Goal: Find contact information: Find contact information

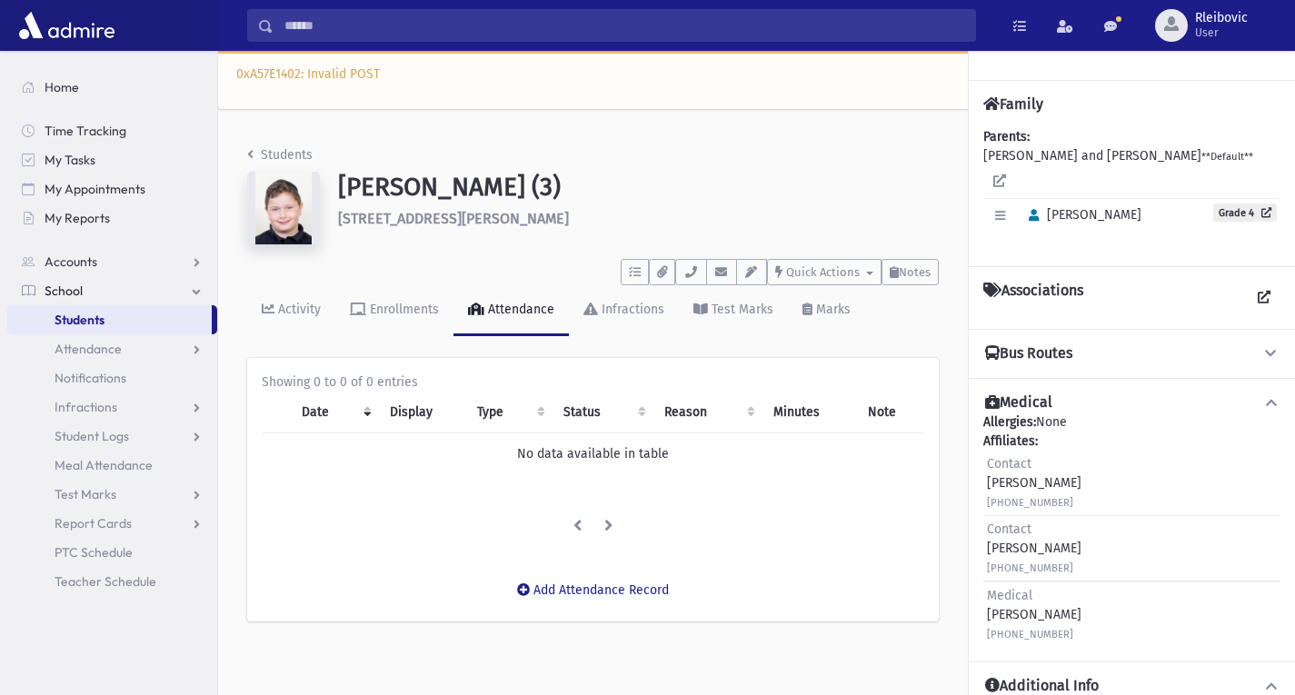
click at [95, 318] on span "Students" at bounding box center [80, 320] width 50 height 16
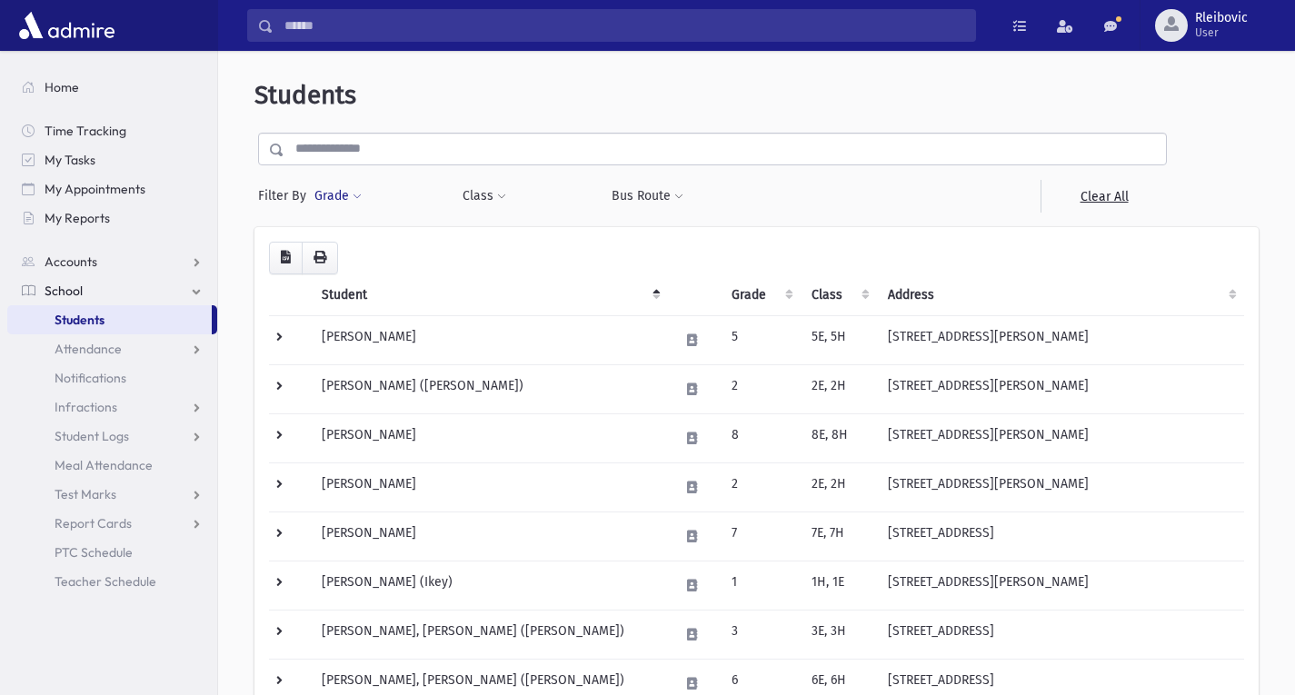
click at [336, 192] on button "Grade" at bounding box center [338, 196] width 49 height 33
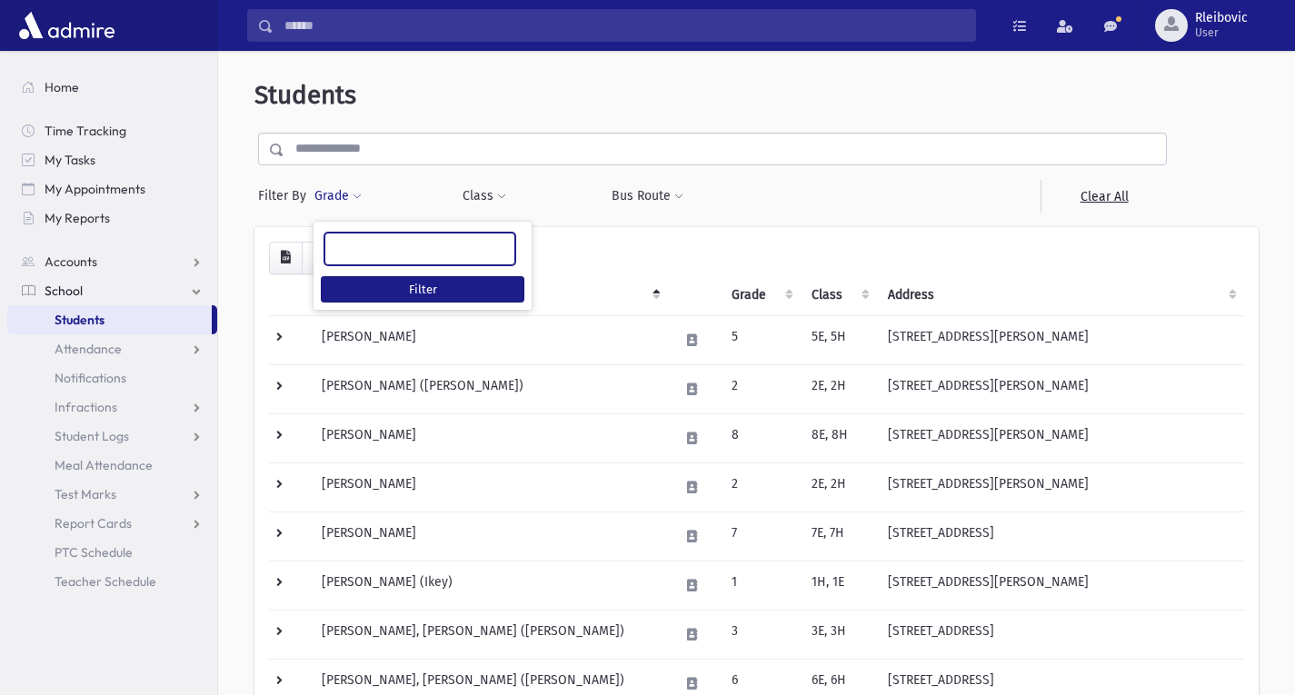
click at [393, 254] on ul at bounding box center [419, 247] width 189 height 27
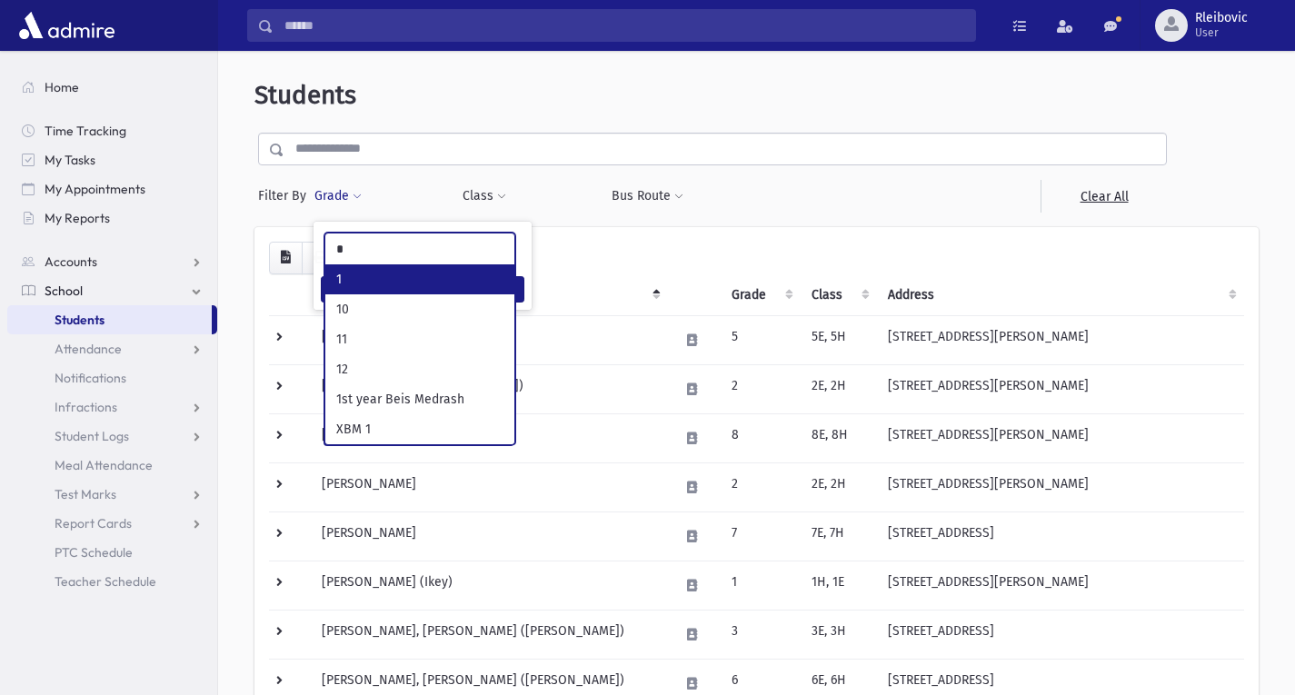
type input "*"
select select "*"
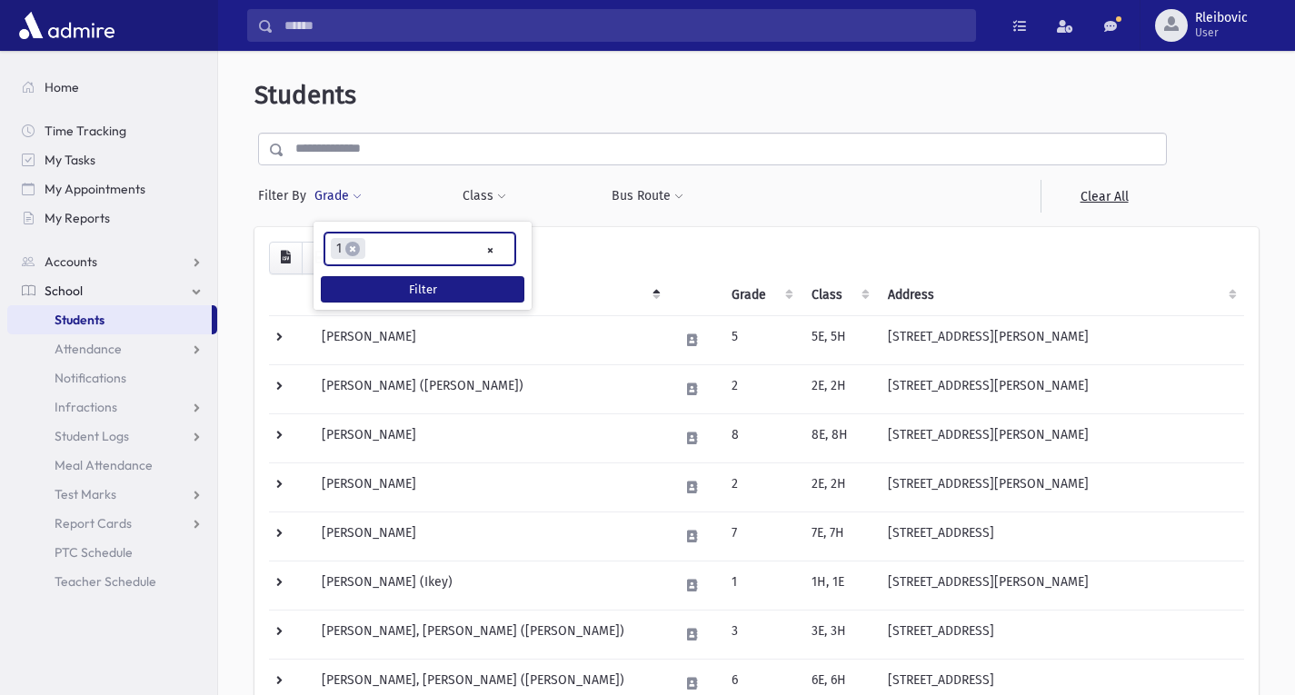
scroll to position [63, 0]
click at [387, 292] on button "Filter" at bounding box center [423, 289] width 204 height 26
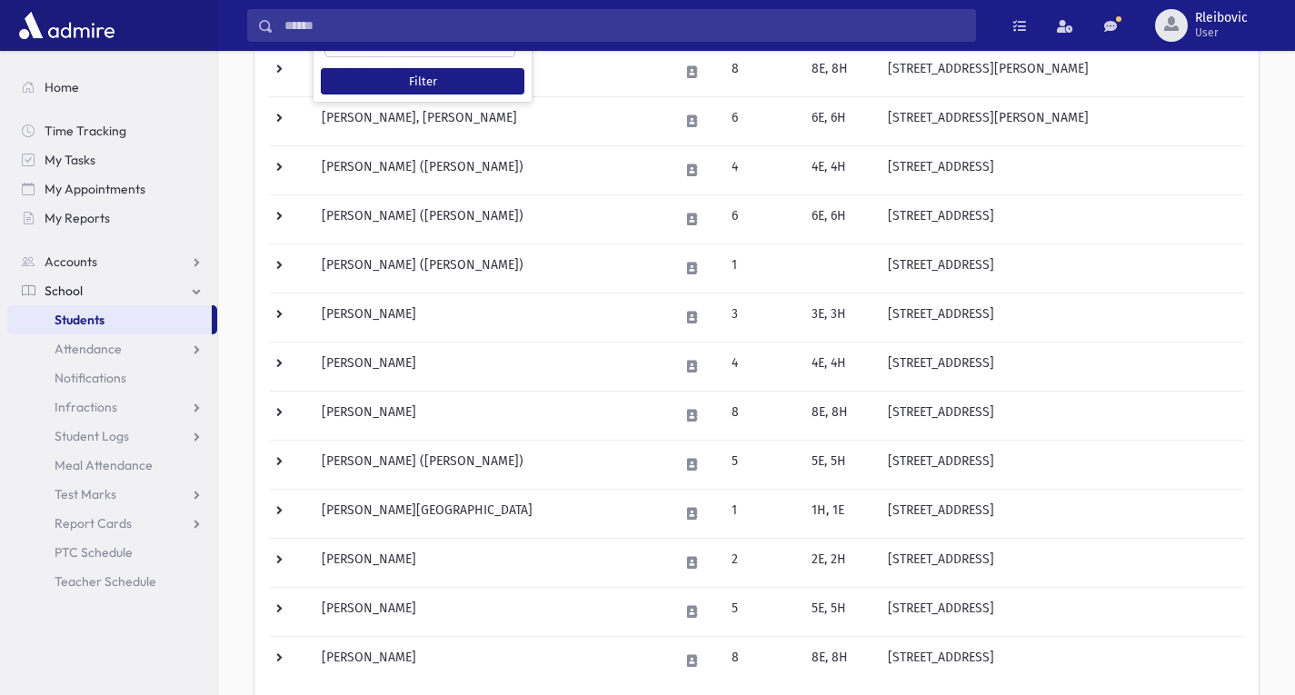
scroll to position [1044, 0]
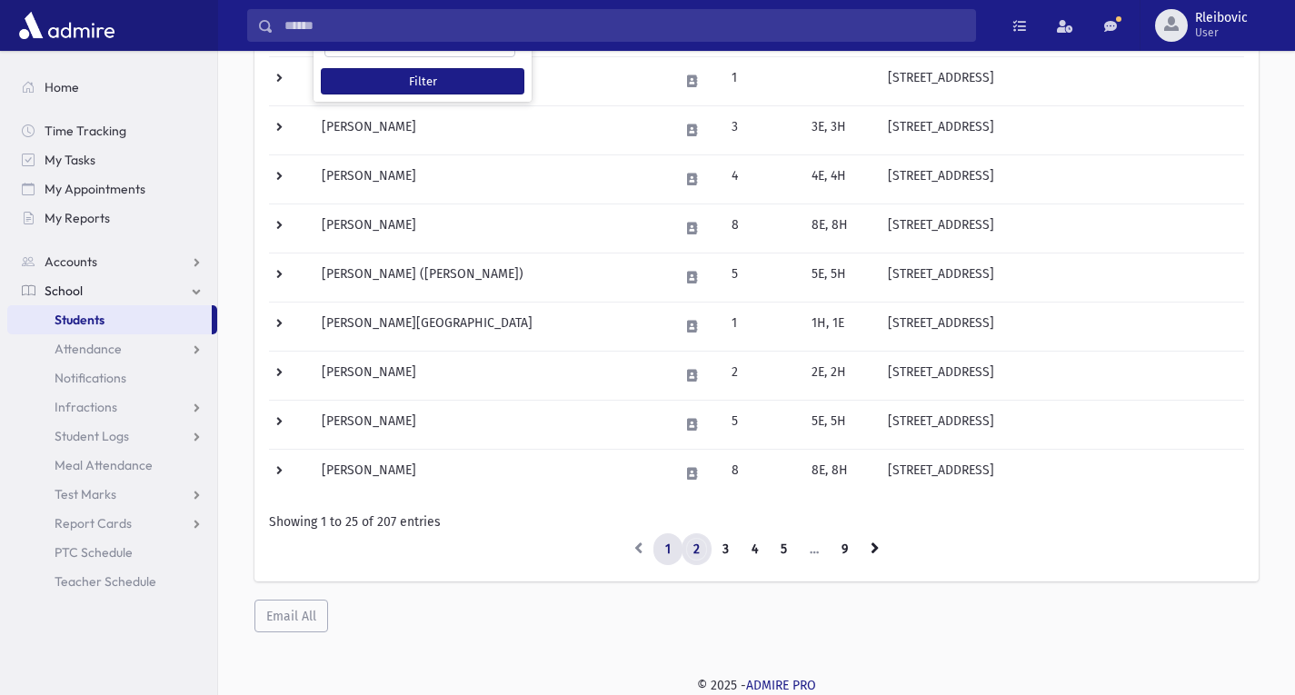
click at [701, 543] on link "2" at bounding box center [697, 549] width 30 height 33
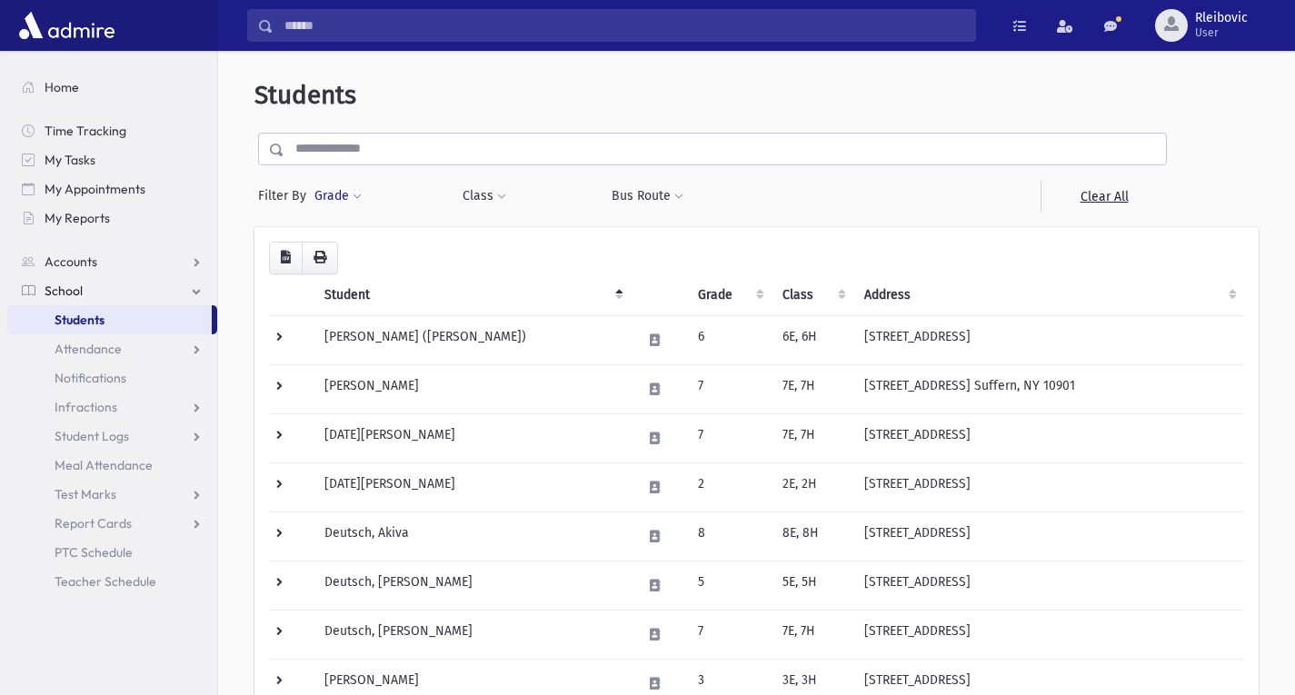
click at [330, 198] on button "Grade" at bounding box center [338, 196] width 49 height 33
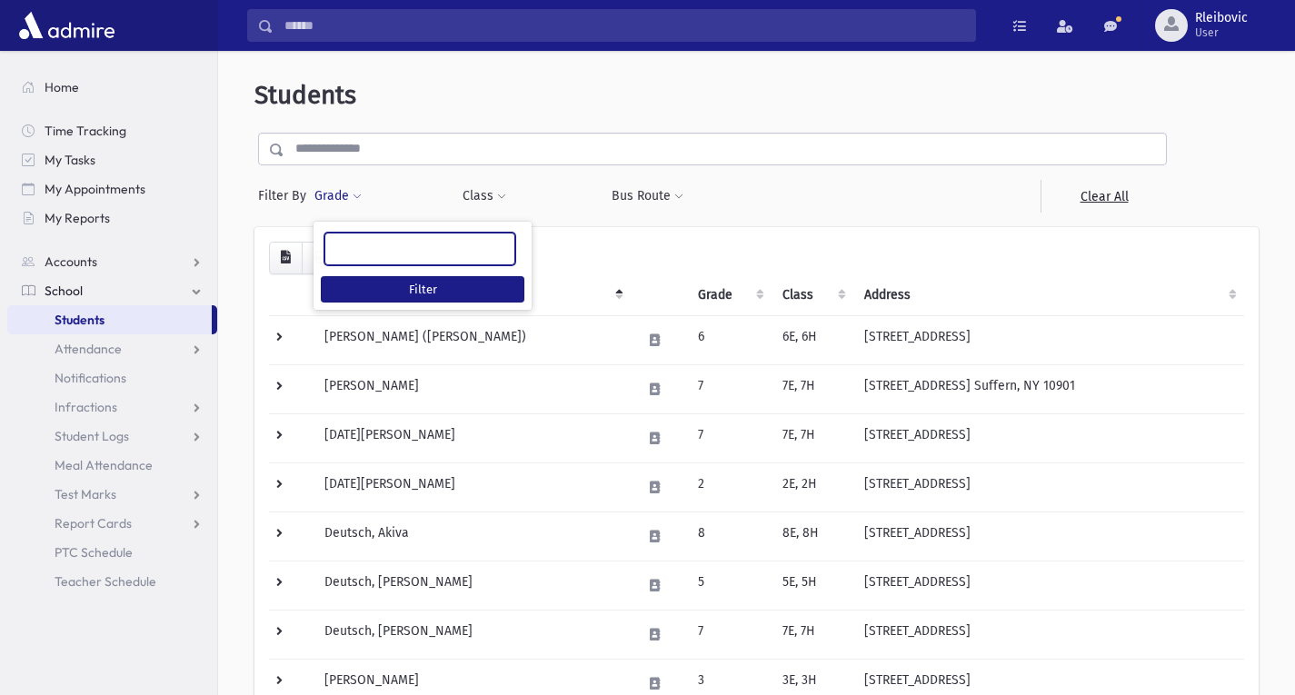
click at [359, 243] on ul at bounding box center [419, 247] width 189 height 27
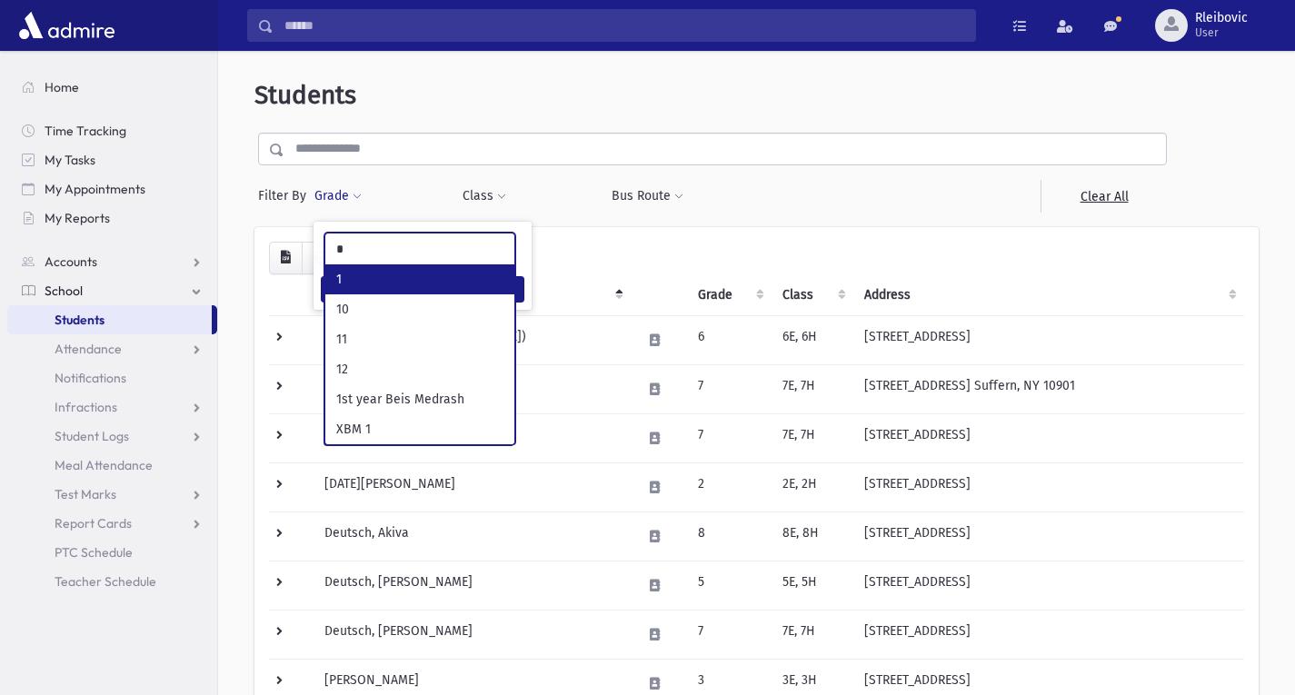
type input "*"
select select "*"
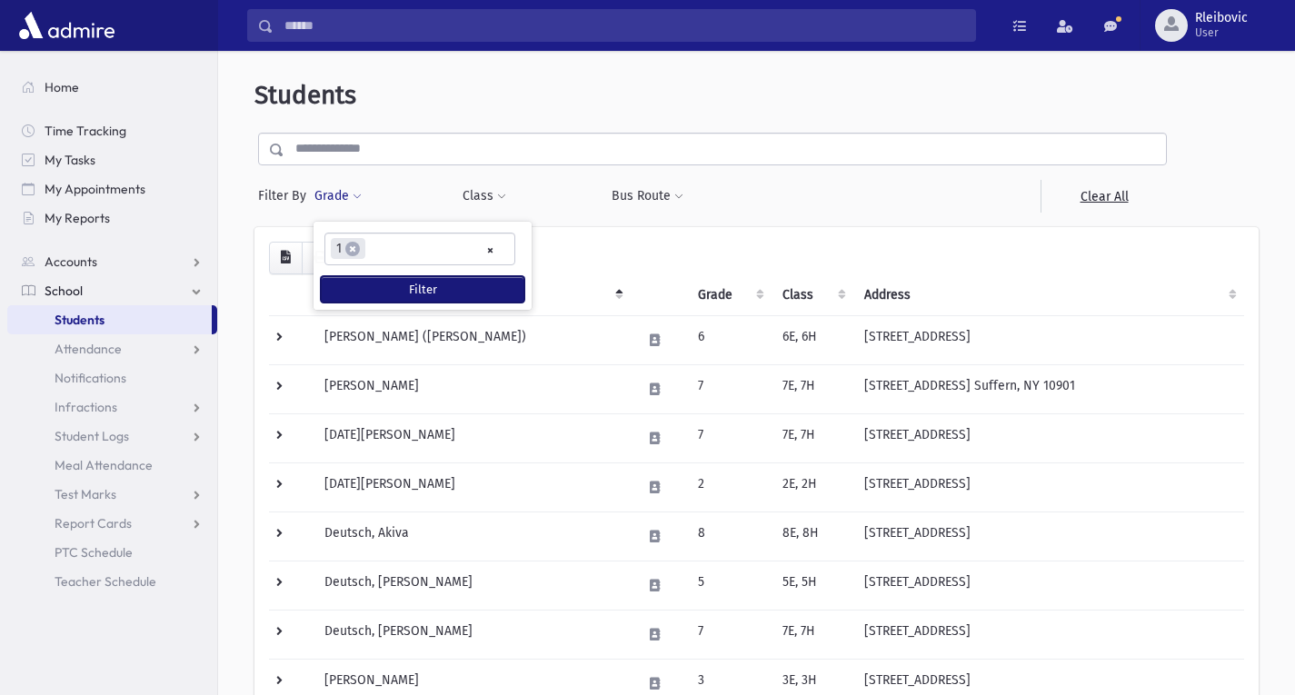
click at [393, 283] on button "Filter" at bounding box center [423, 289] width 204 height 26
click at [382, 236] on ul "× × 1" at bounding box center [419, 249] width 189 height 30
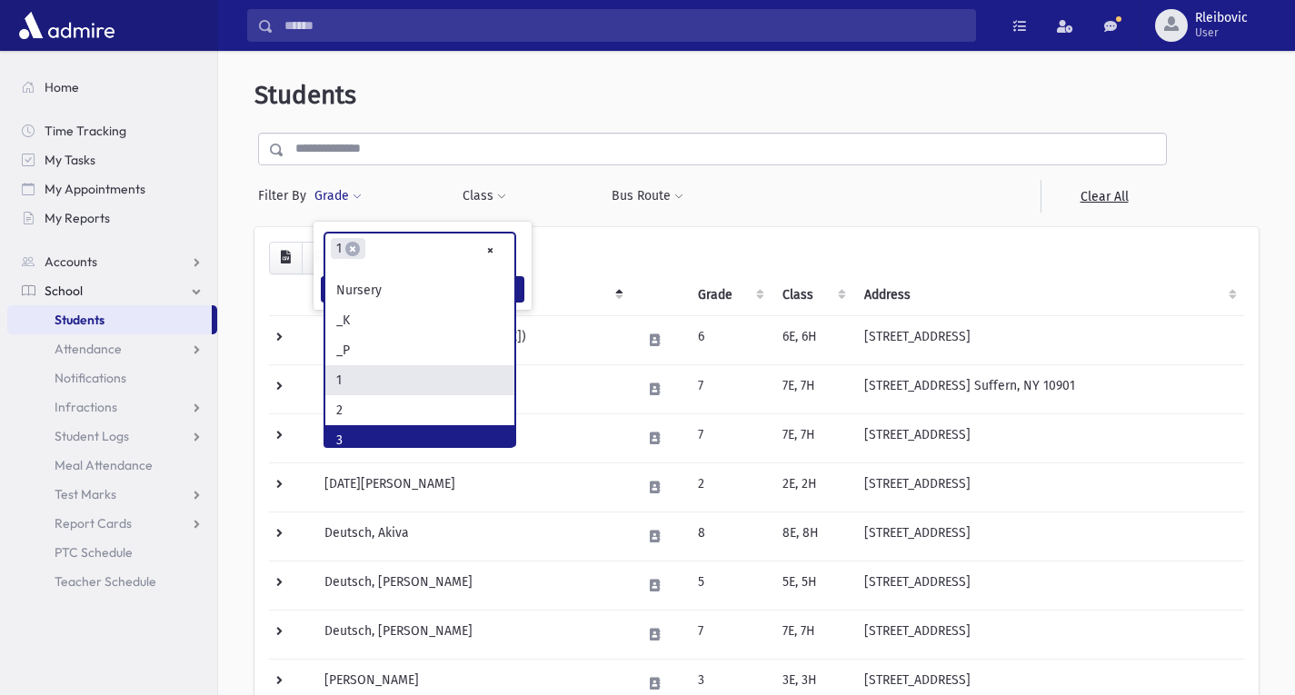
scroll to position [36, 0]
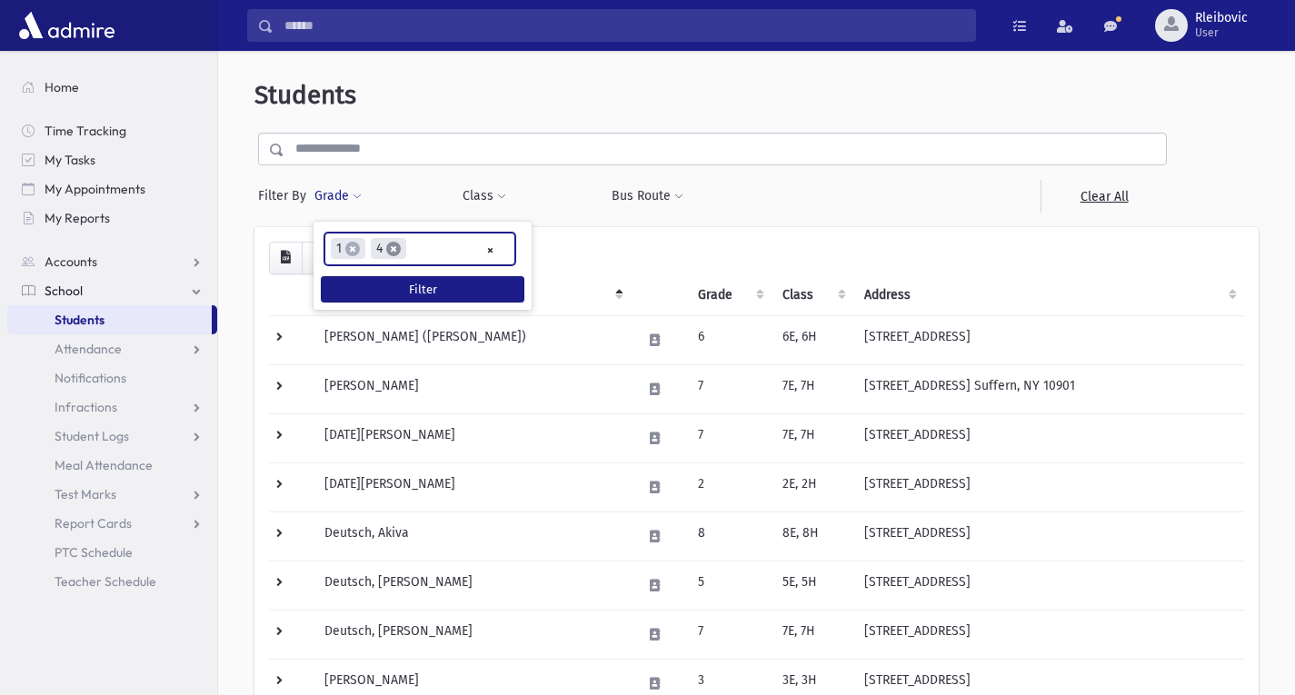
click at [393, 244] on span "×" at bounding box center [393, 249] width 15 height 15
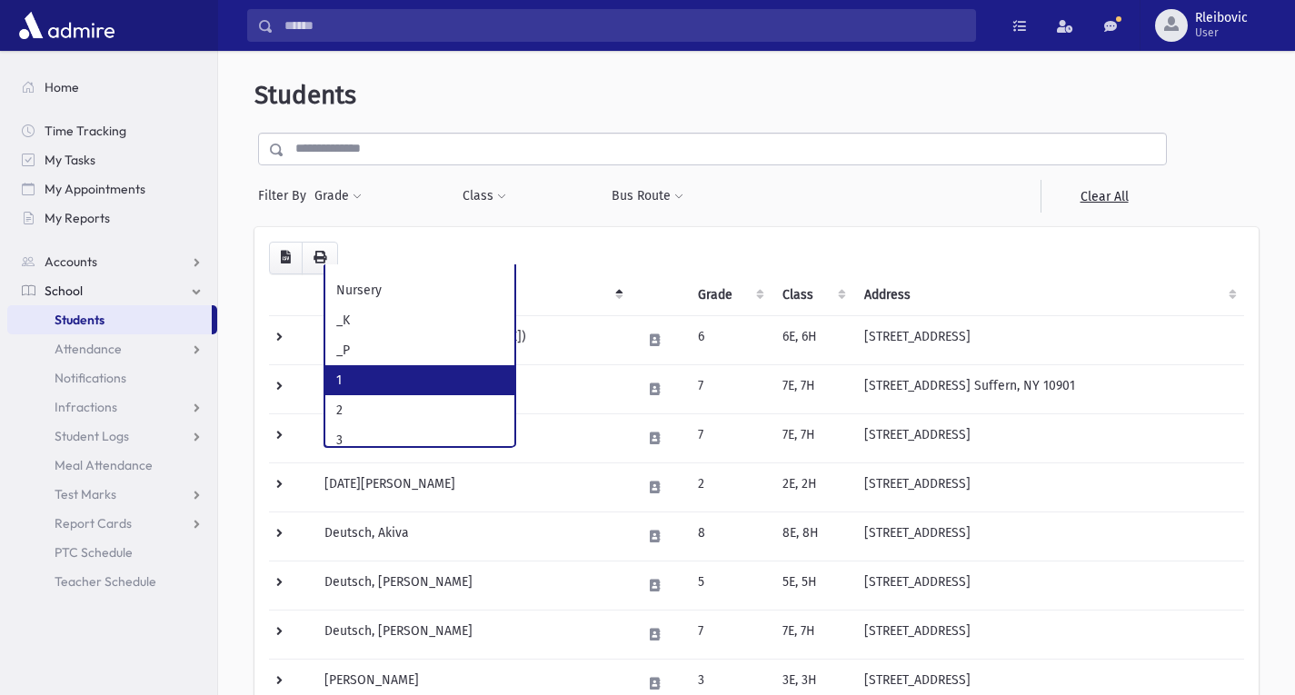
scroll to position [41, 0]
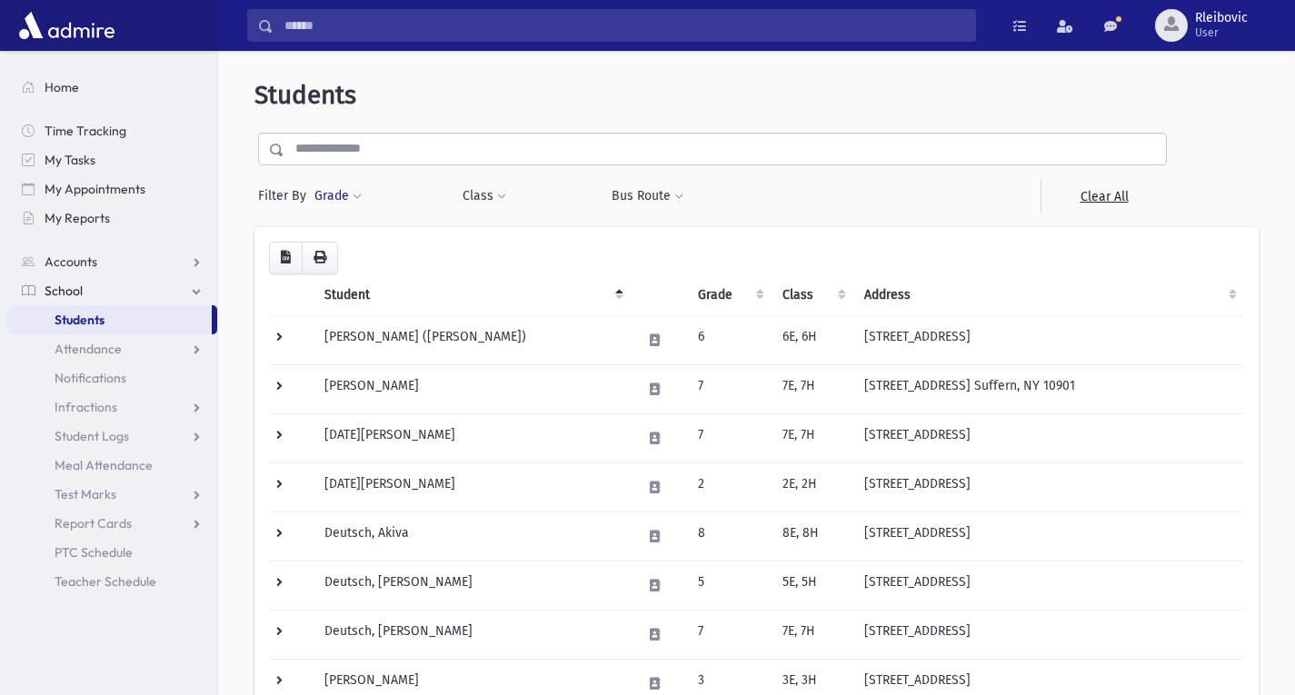
click at [328, 189] on button "Grade" at bounding box center [338, 196] width 49 height 33
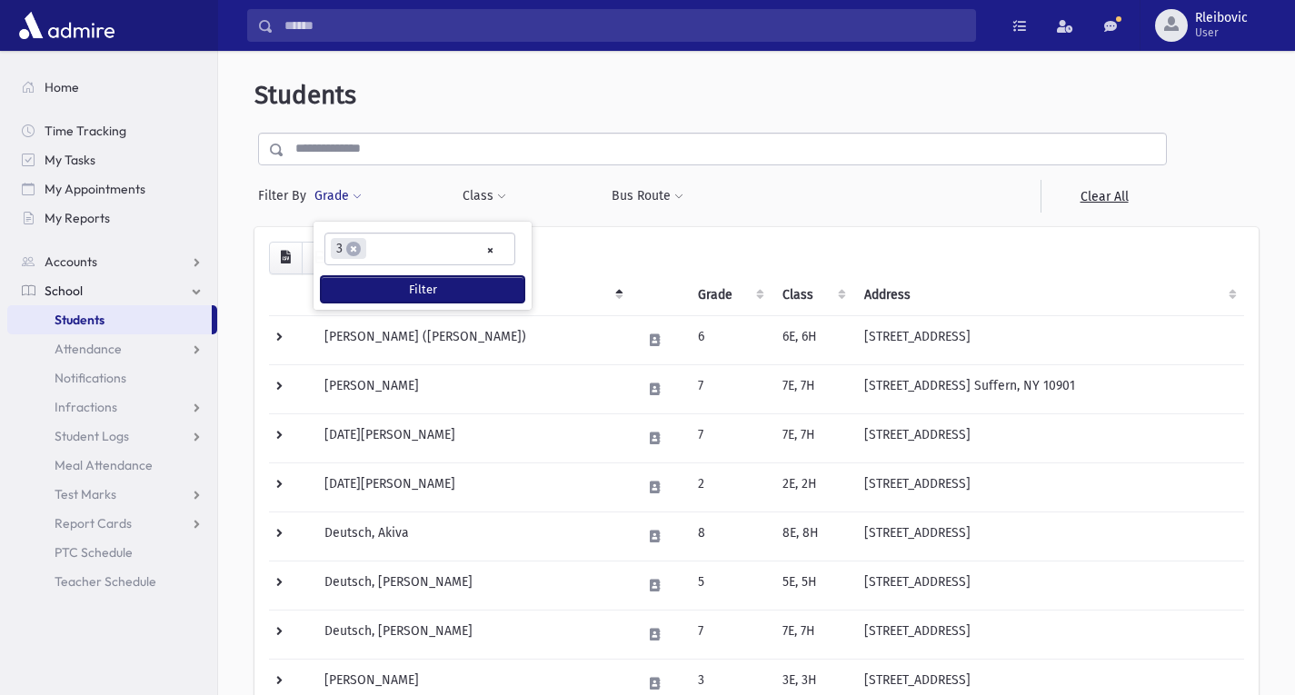
click at [402, 290] on button "Filter" at bounding box center [423, 289] width 204 height 26
click at [442, 250] on ul "× × 3" at bounding box center [419, 249] width 189 height 30
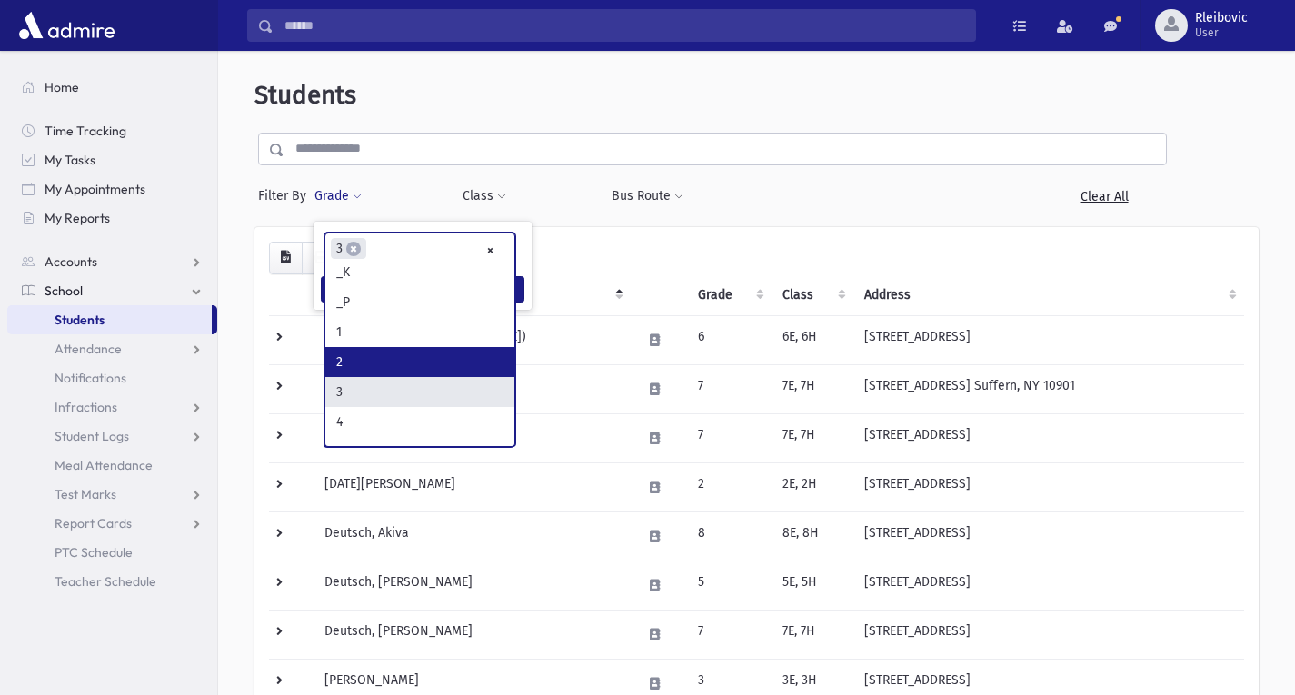
scroll to position [34, 0]
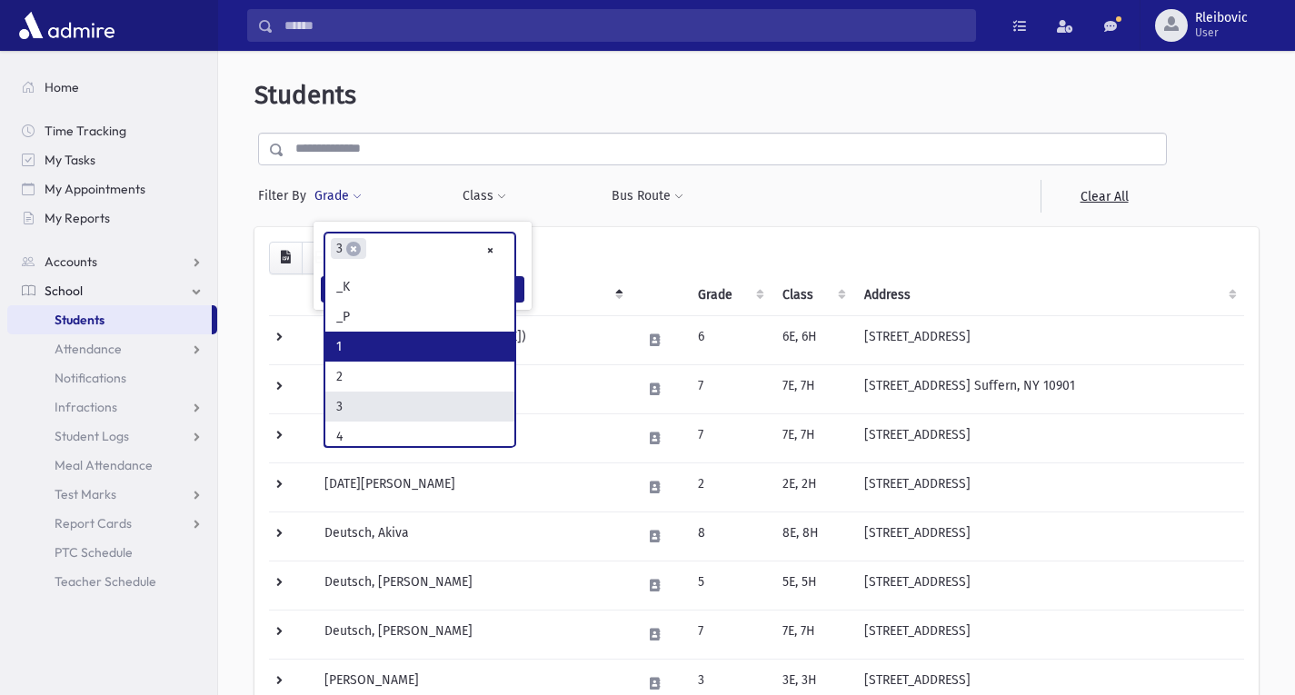
select select "*"
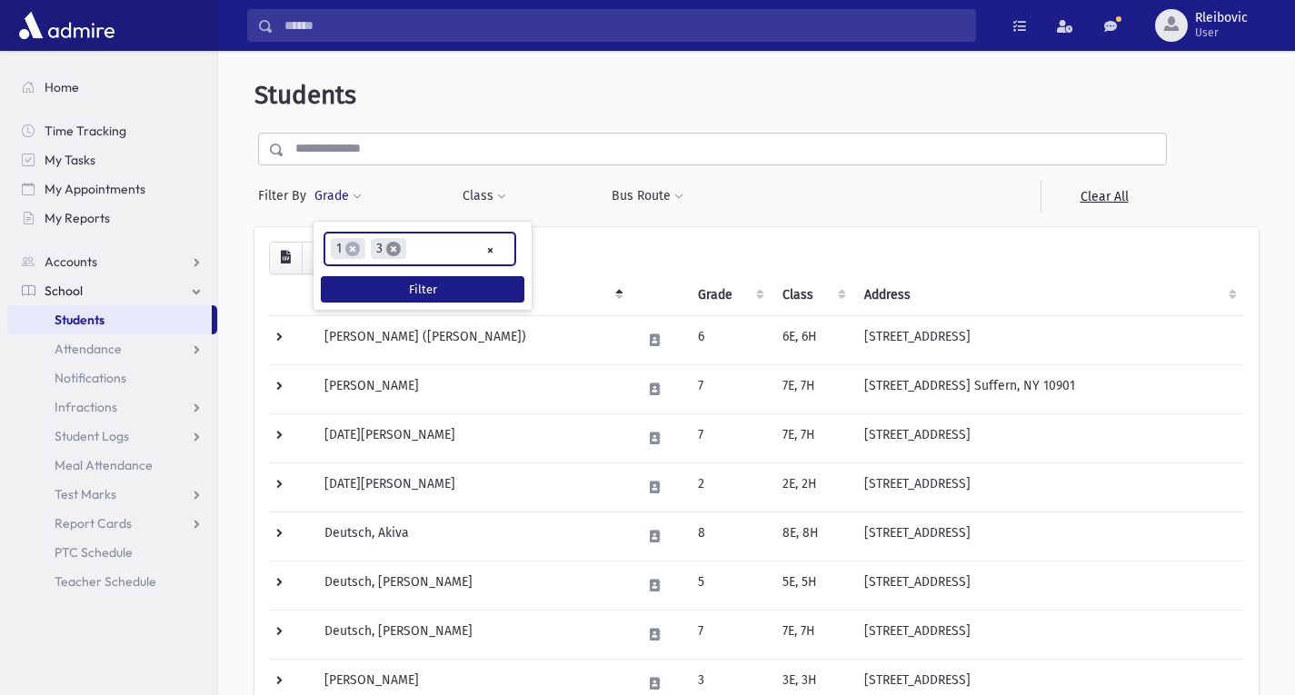
click at [389, 244] on span "×" at bounding box center [393, 249] width 15 height 15
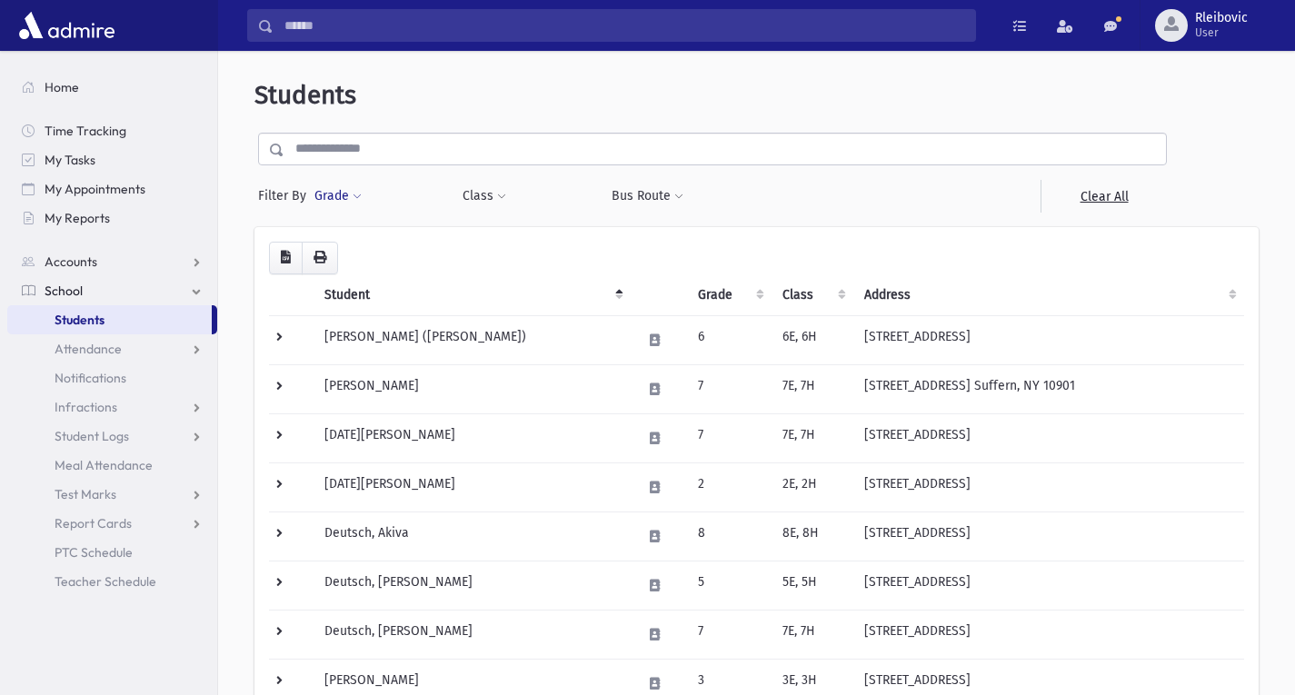
click at [336, 200] on button "Grade" at bounding box center [338, 196] width 49 height 33
click at [345, 253] on input "search" at bounding box center [341, 249] width 10 height 19
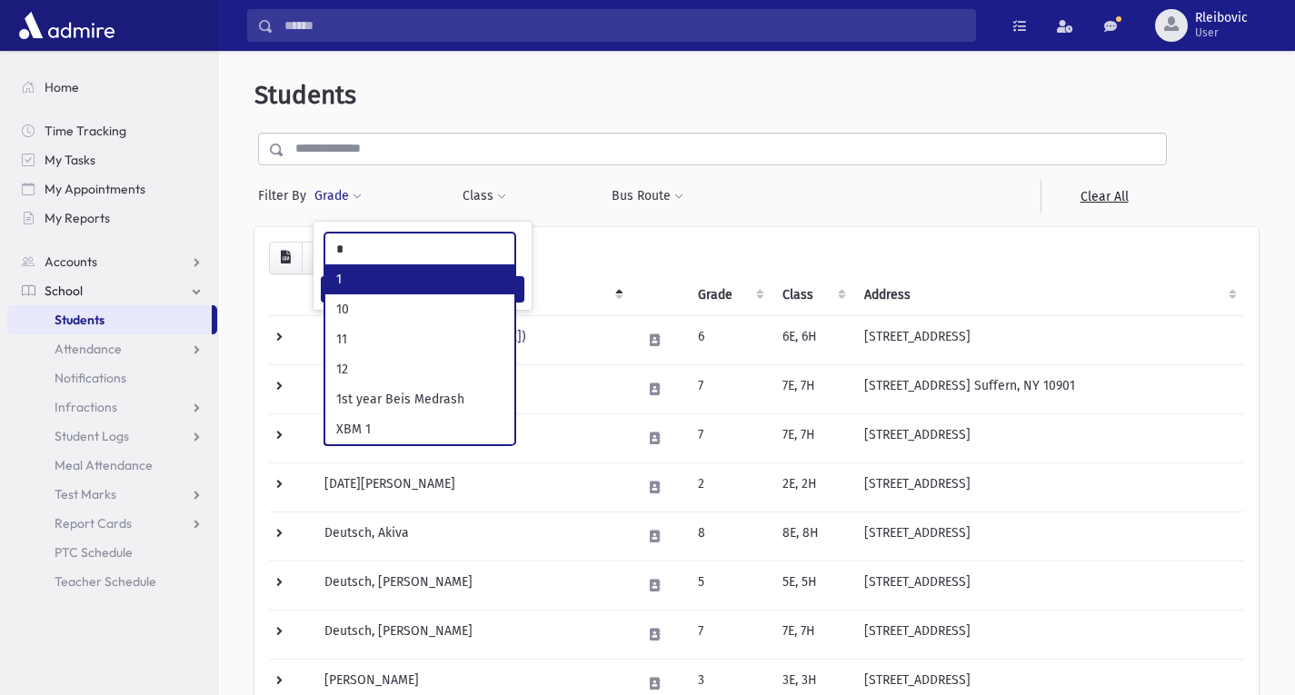
type input "*"
select select "*"
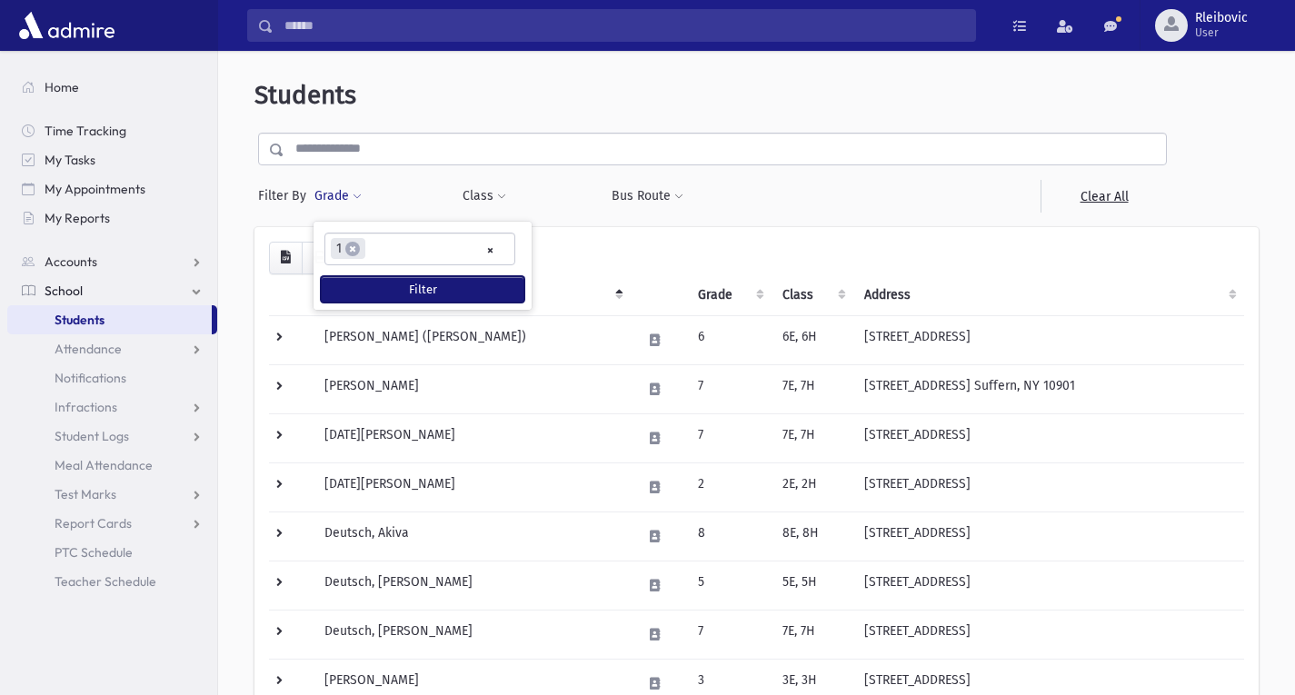
click at [383, 295] on button "Filter" at bounding box center [423, 289] width 204 height 26
click at [351, 249] on span "×" at bounding box center [352, 249] width 15 height 15
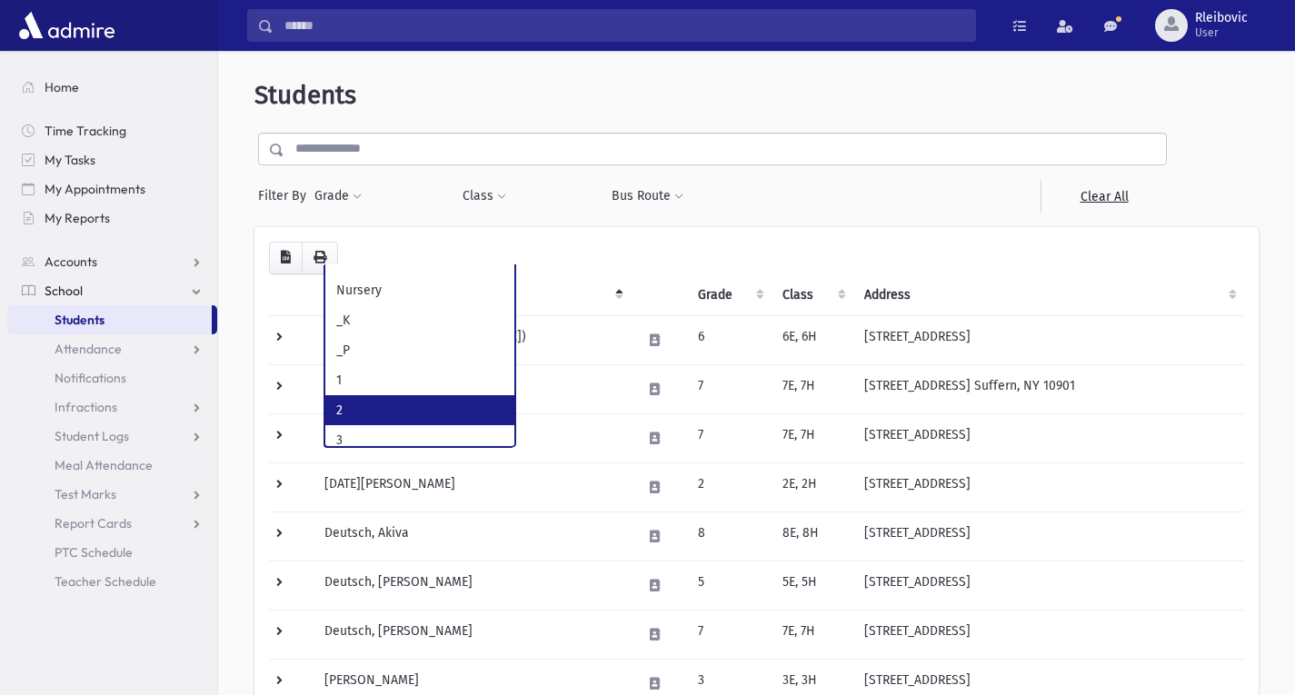
select select "*"
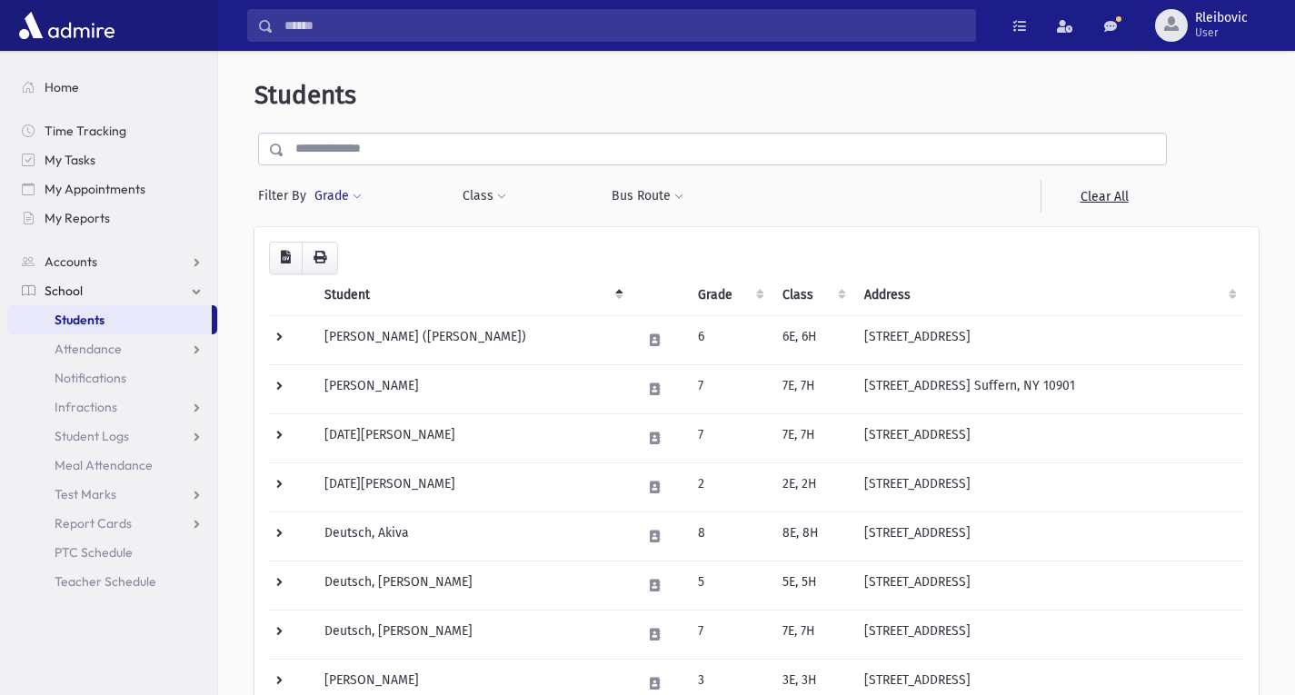
click at [331, 194] on button "Grade" at bounding box center [338, 196] width 49 height 33
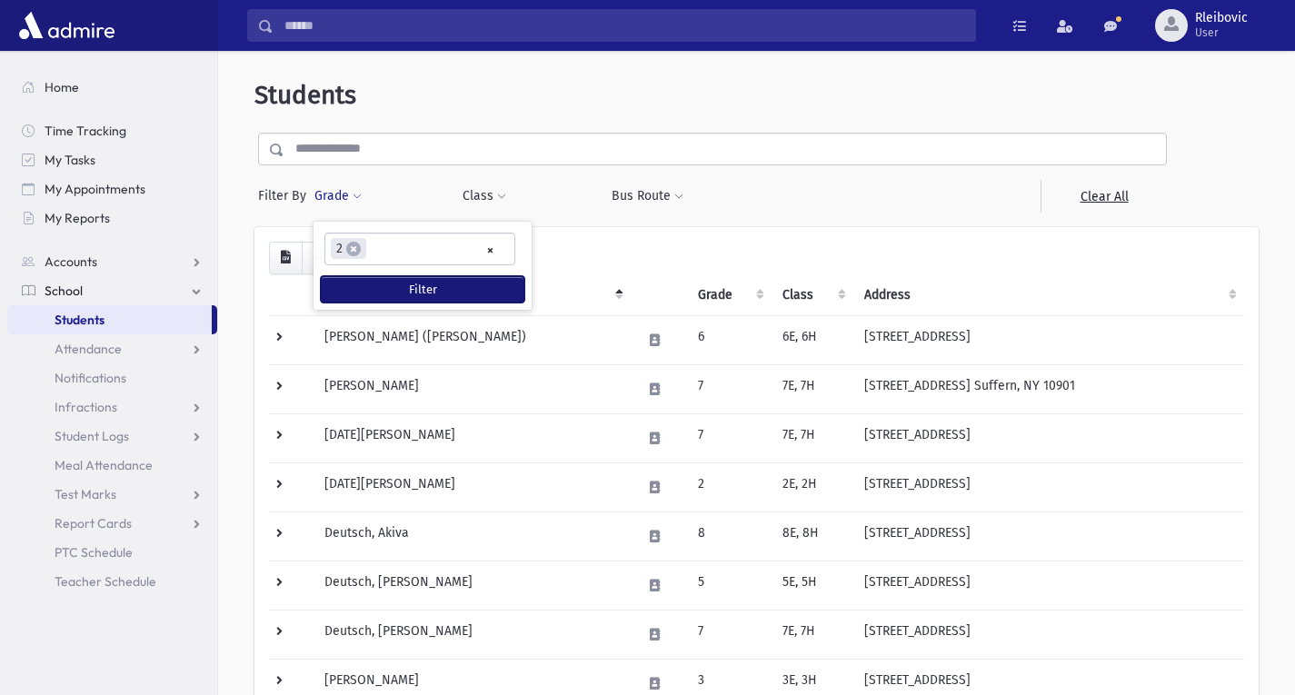
click at [413, 286] on button "Filter" at bounding box center [423, 289] width 204 height 26
click at [433, 284] on button "Filter" at bounding box center [423, 289] width 204 height 26
click at [354, 247] on span "×" at bounding box center [353, 249] width 15 height 15
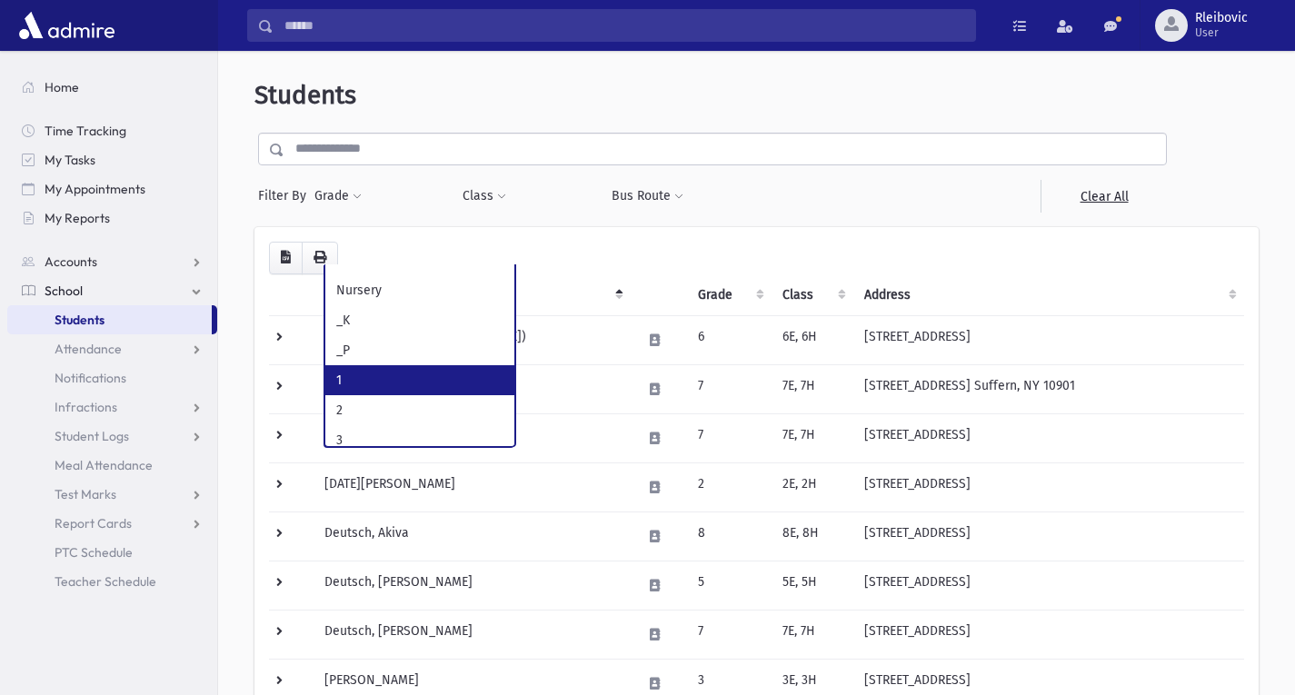
select select "*"
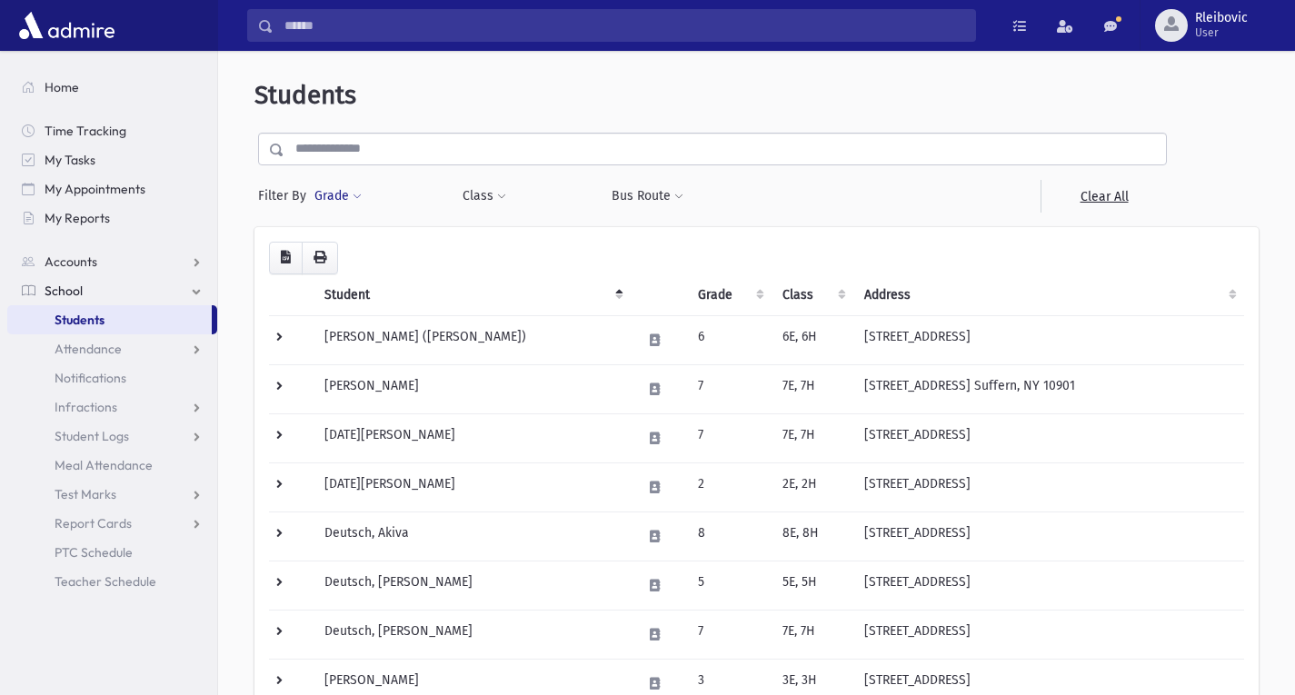
click at [333, 190] on button "Grade" at bounding box center [338, 196] width 49 height 33
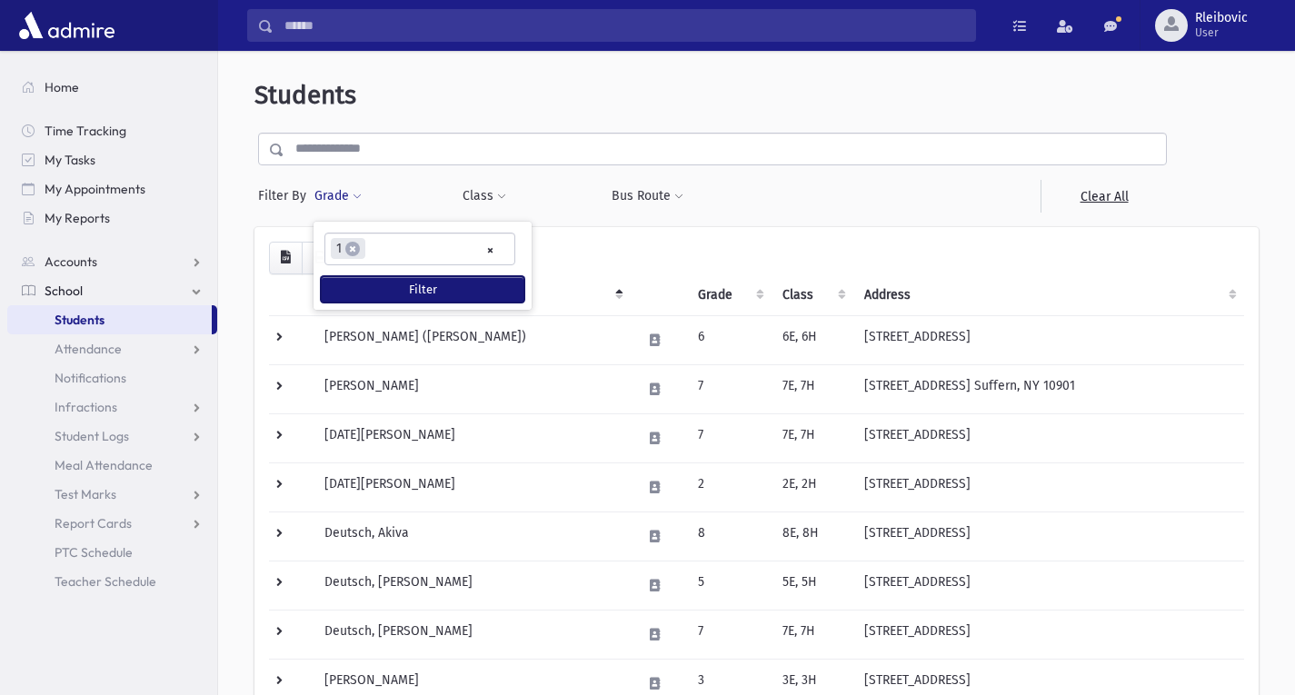
click at [380, 284] on button "Filter" at bounding box center [423, 289] width 204 height 26
click at [362, 289] on button "Filter" at bounding box center [423, 289] width 204 height 26
click at [355, 252] on span "×" at bounding box center [352, 249] width 15 height 15
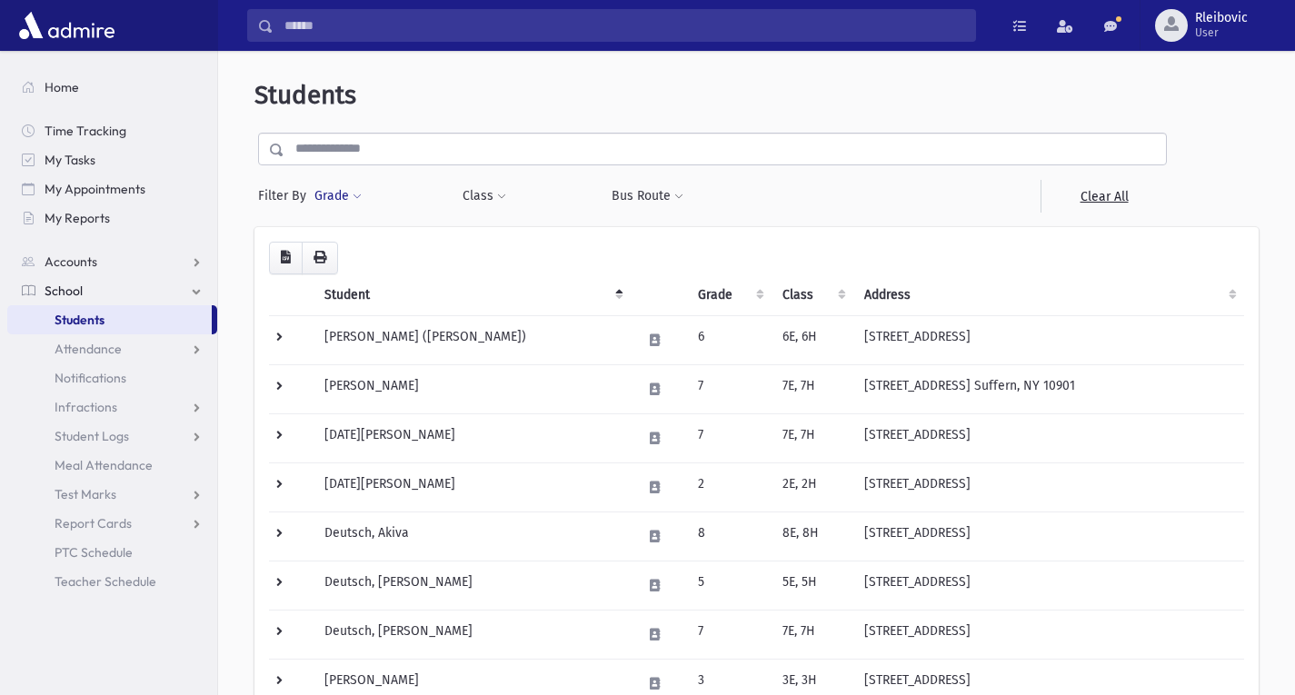
click at [329, 194] on button "Grade" at bounding box center [338, 196] width 49 height 33
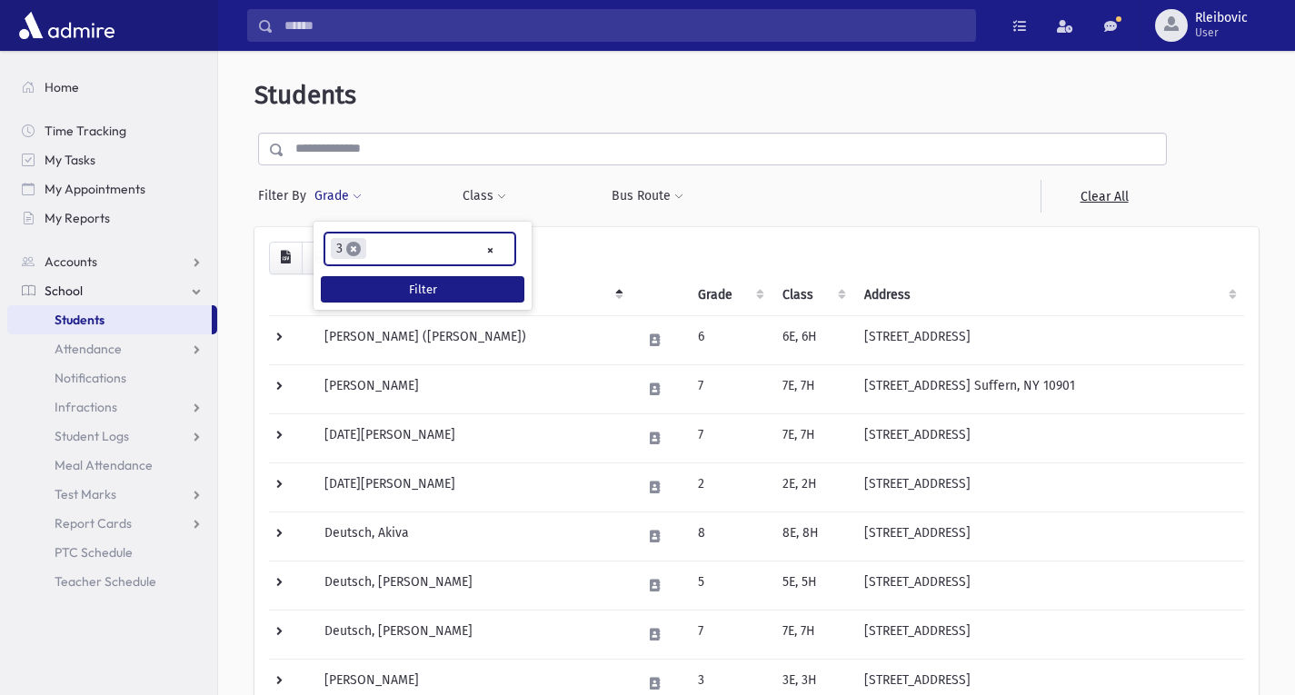
click at [356, 246] on span "×" at bounding box center [353, 249] width 15 height 15
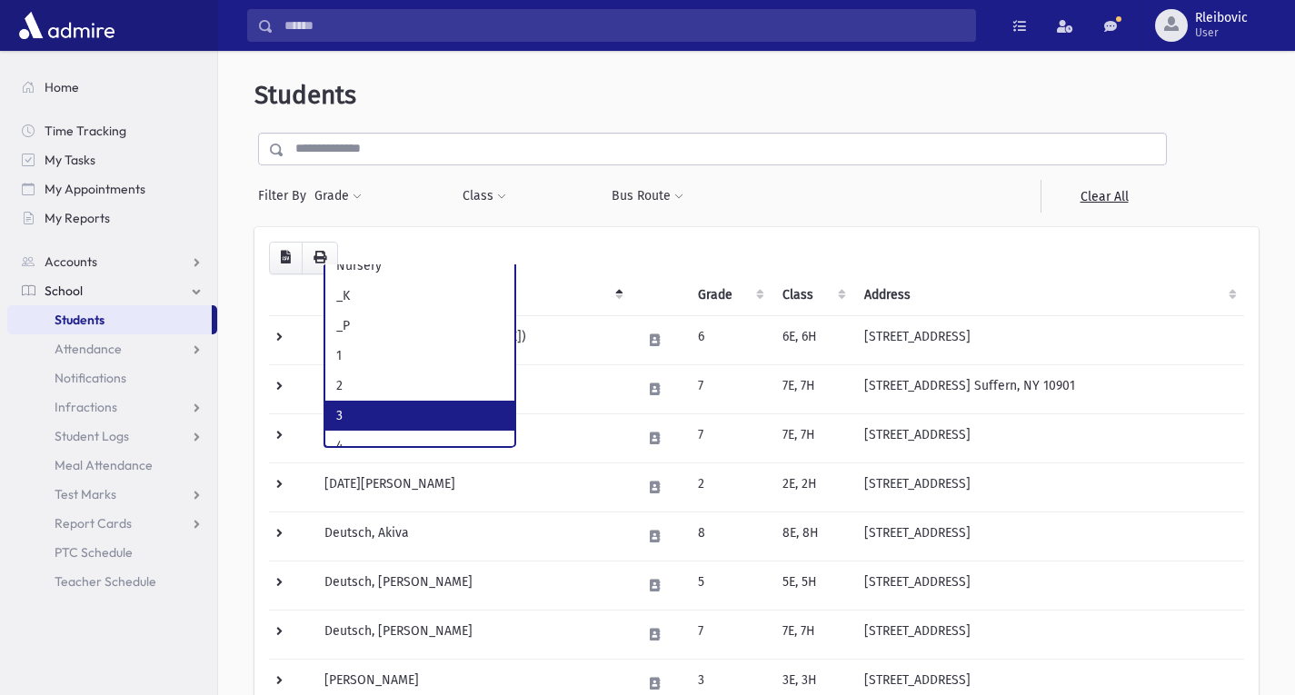
scroll to position [26, 0]
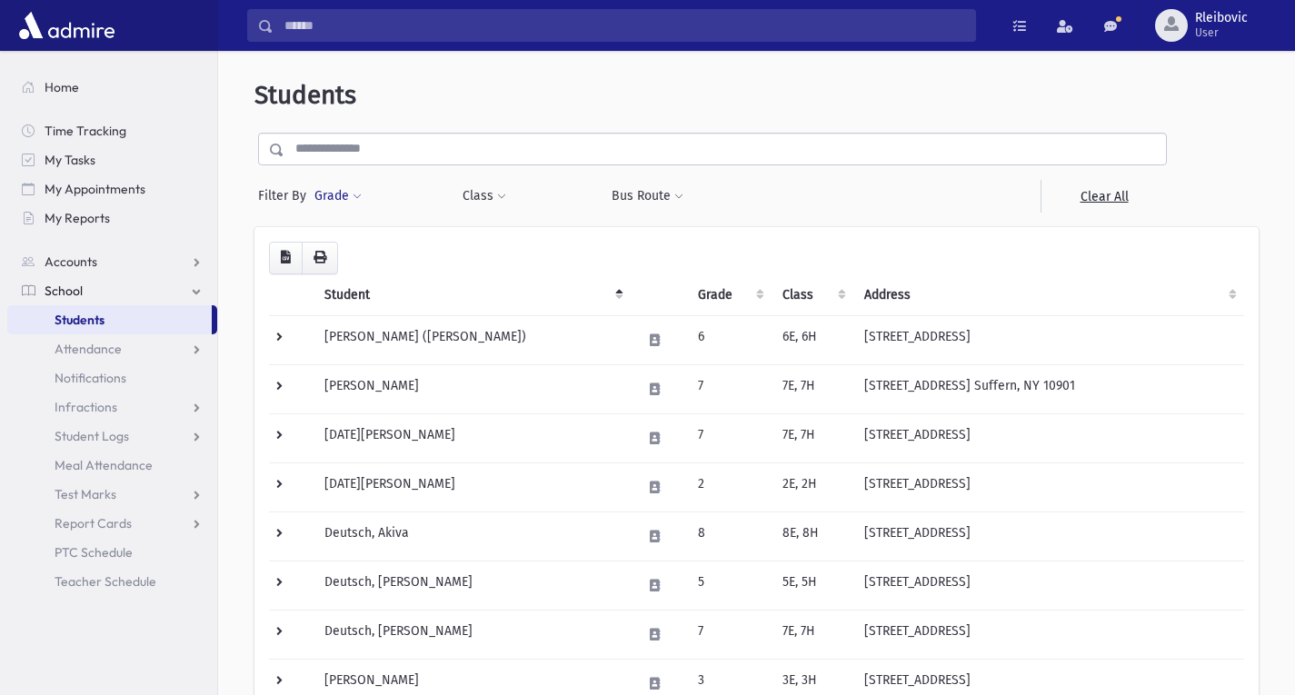
click at [340, 194] on button "Grade" at bounding box center [338, 196] width 49 height 33
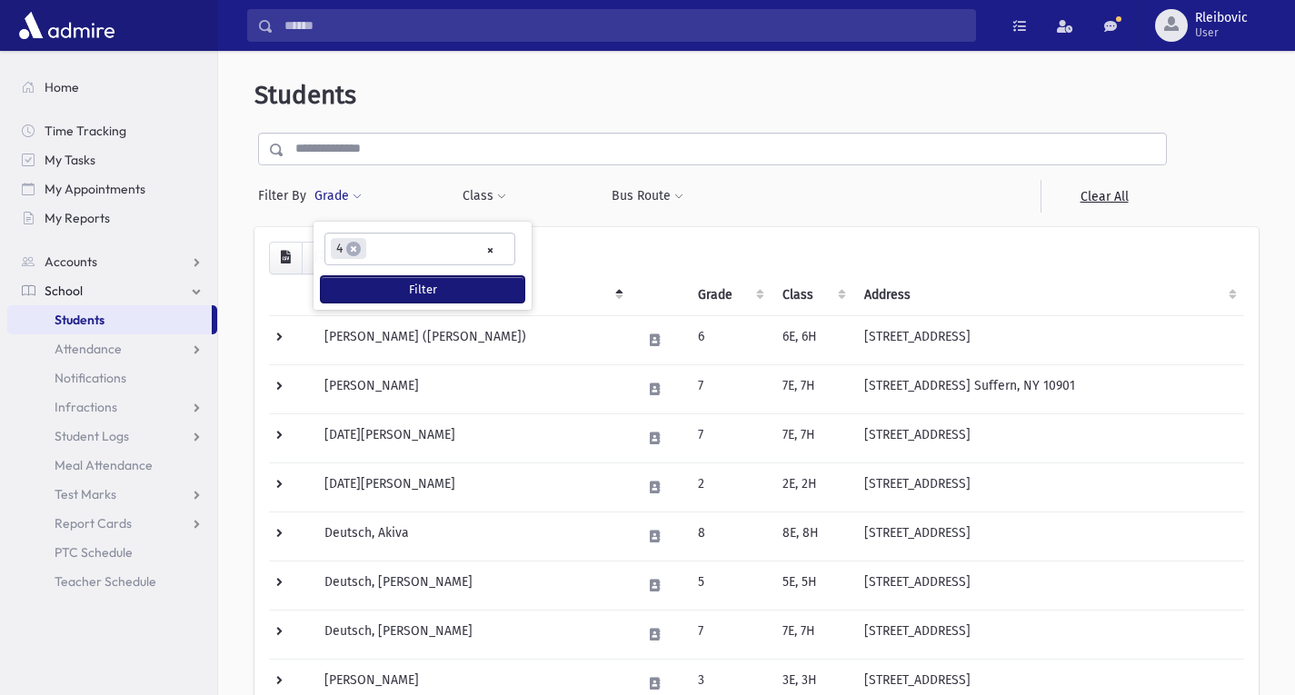
click at [433, 293] on button "Filter" at bounding box center [423, 289] width 204 height 26
click at [346, 190] on button "Grade" at bounding box center [338, 196] width 49 height 33
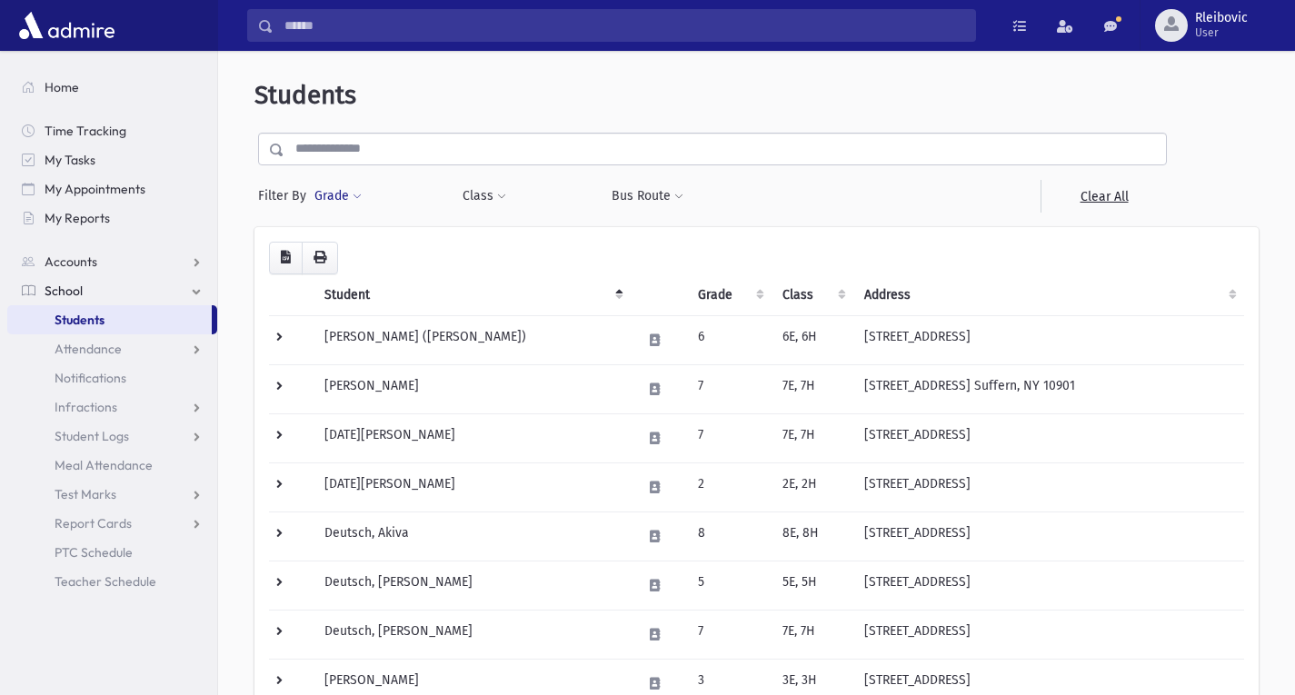
click at [338, 193] on button "Grade" at bounding box center [338, 196] width 49 height 33
click at [346, 239] on ul at bounding box center [419, 247] width 189 height 27
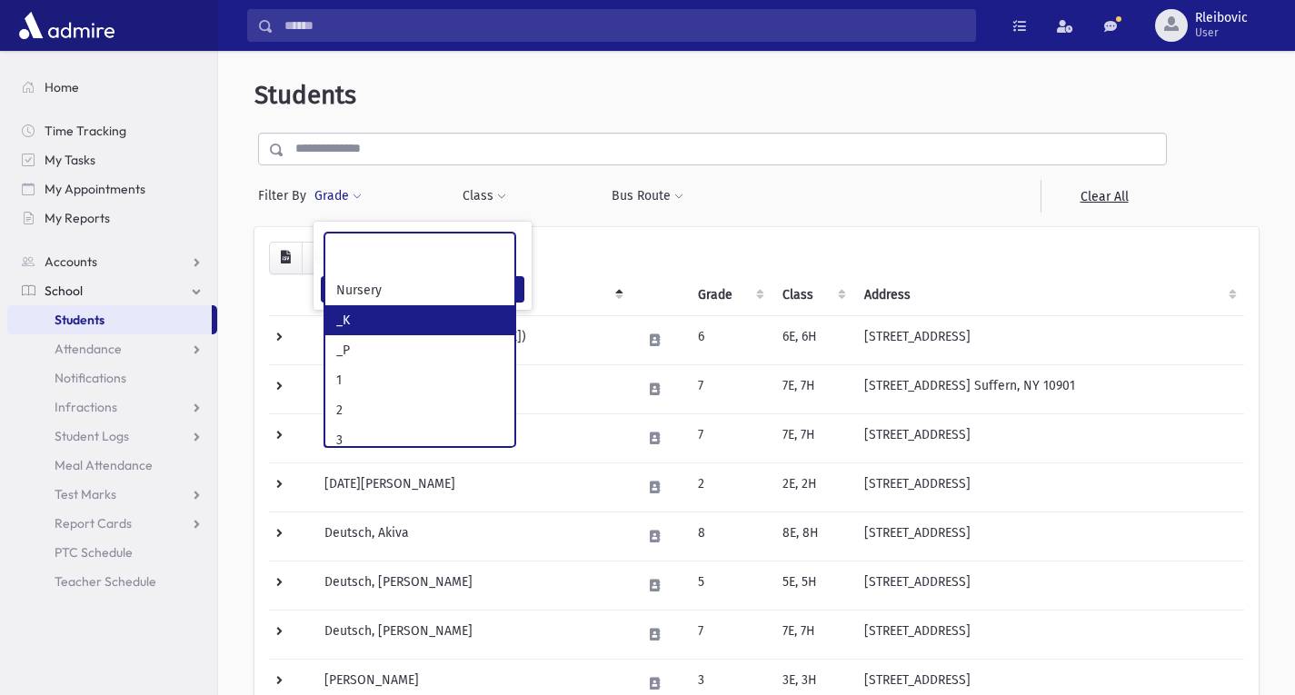
select select "*"
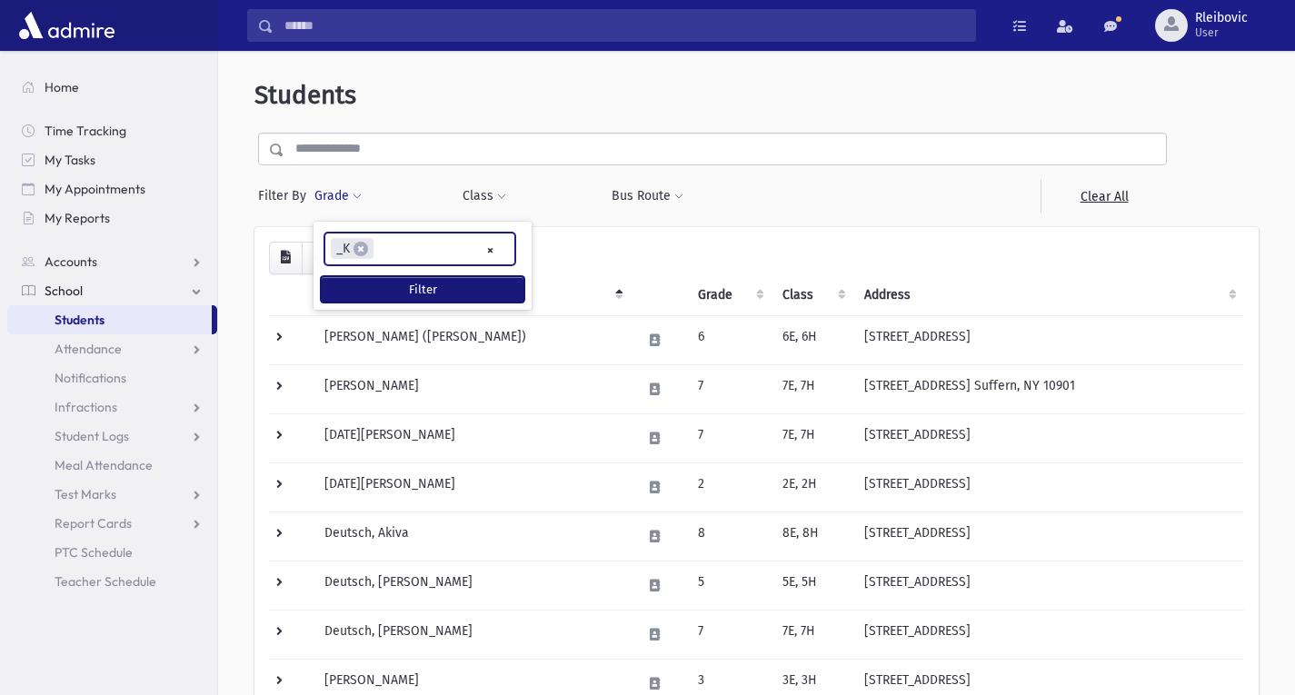
click at [413, 284] on button "Filter" at bounding box center [423, 289] width 204 height 26
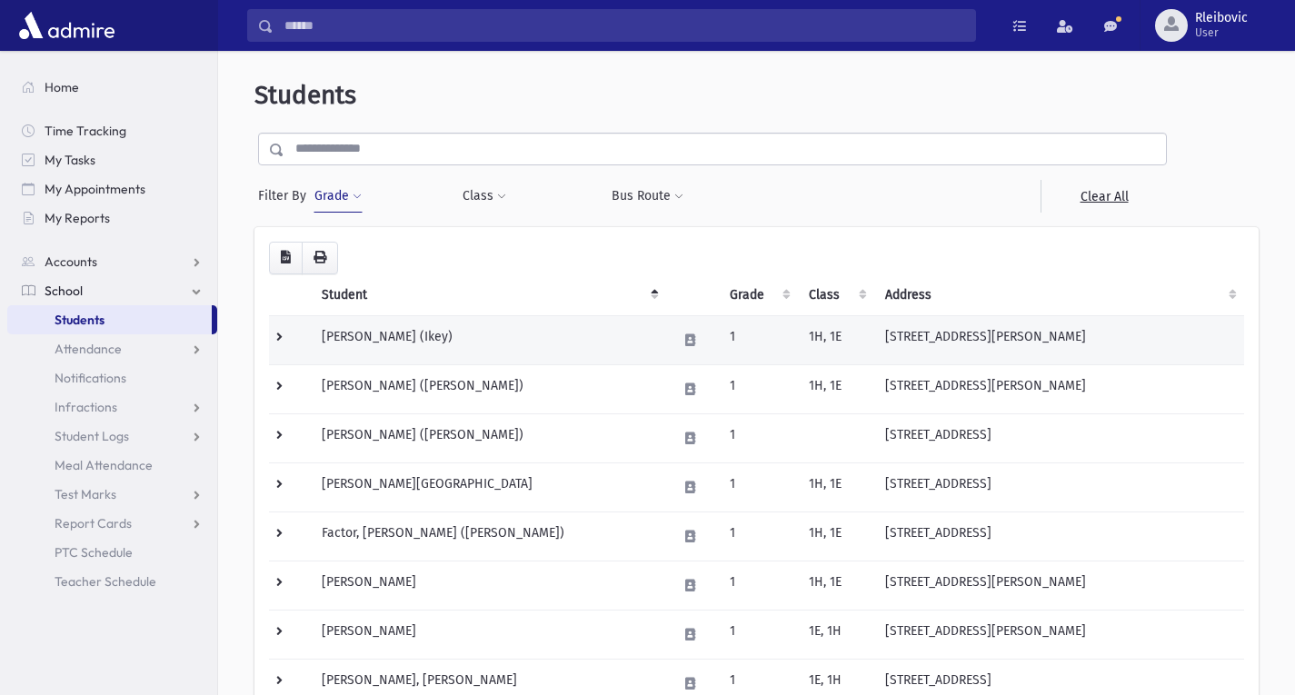
click at [387, 336] on td "[PERSON_NAME] (Ikey)" at bounding box center [488, 339] width 355 height 49
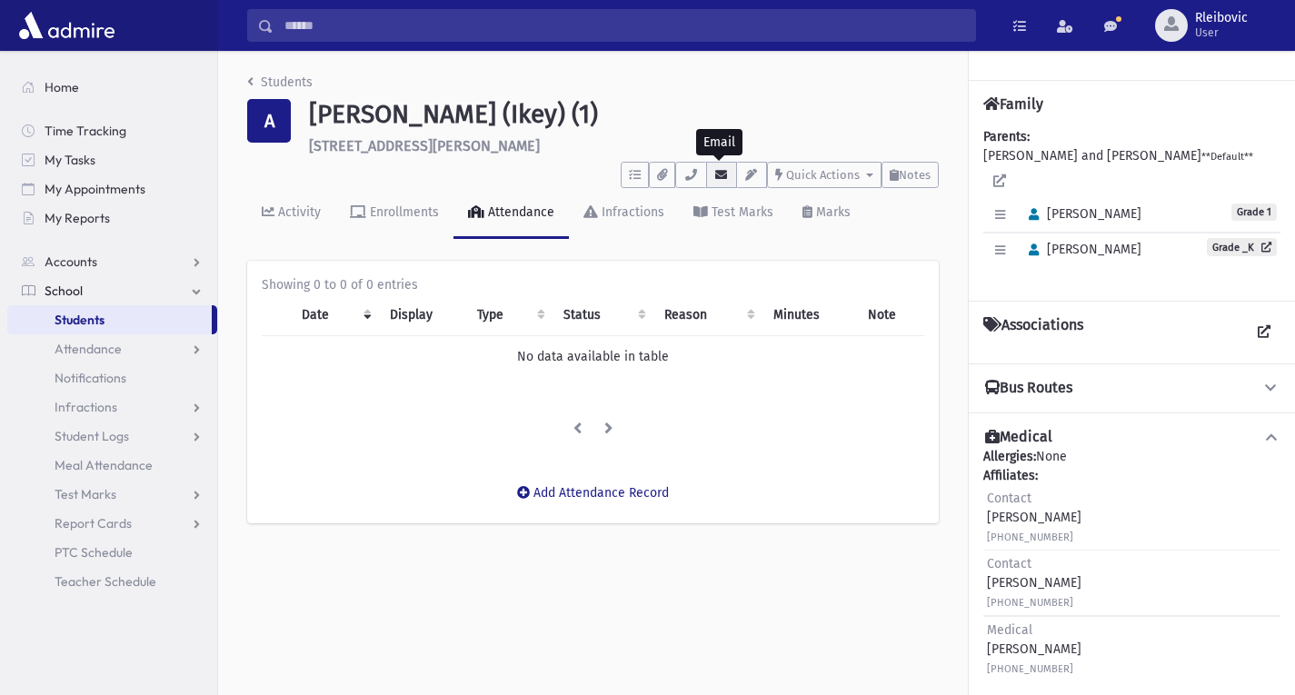
click at [718, 169] on icon "button" at bounding box center [721, 175] width 15 height 12
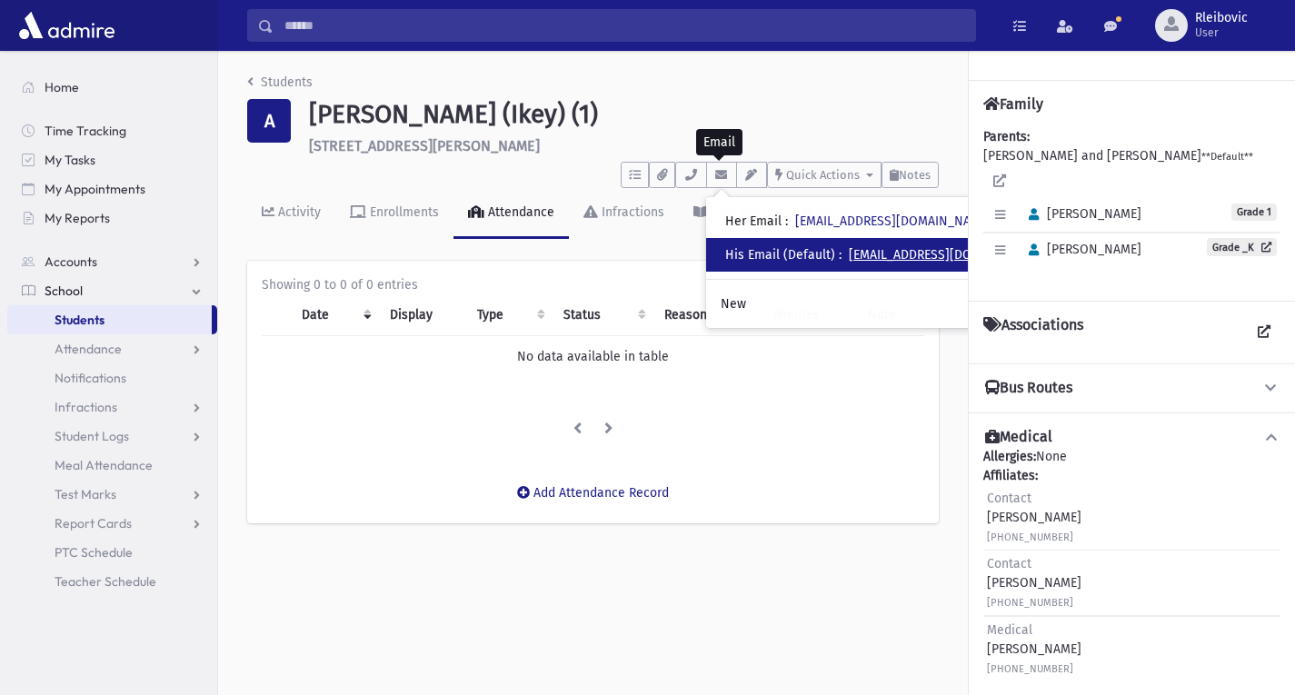
click at [891, 254] on link "[EMAIL_ADDRESS][DOMAIN_NAME]" at bounding box center [947, 254] width 196 height 15
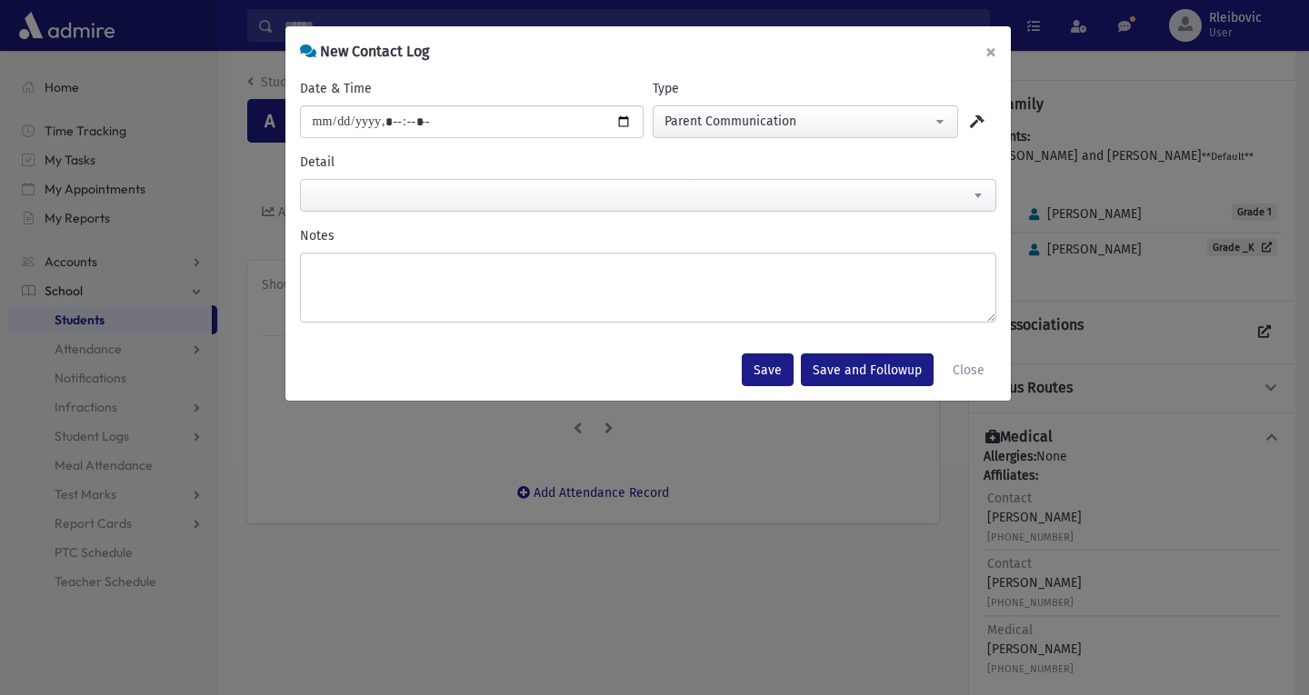
click at [997, 51] on button "×" at bounding box center [991, 51] width 40 height 51
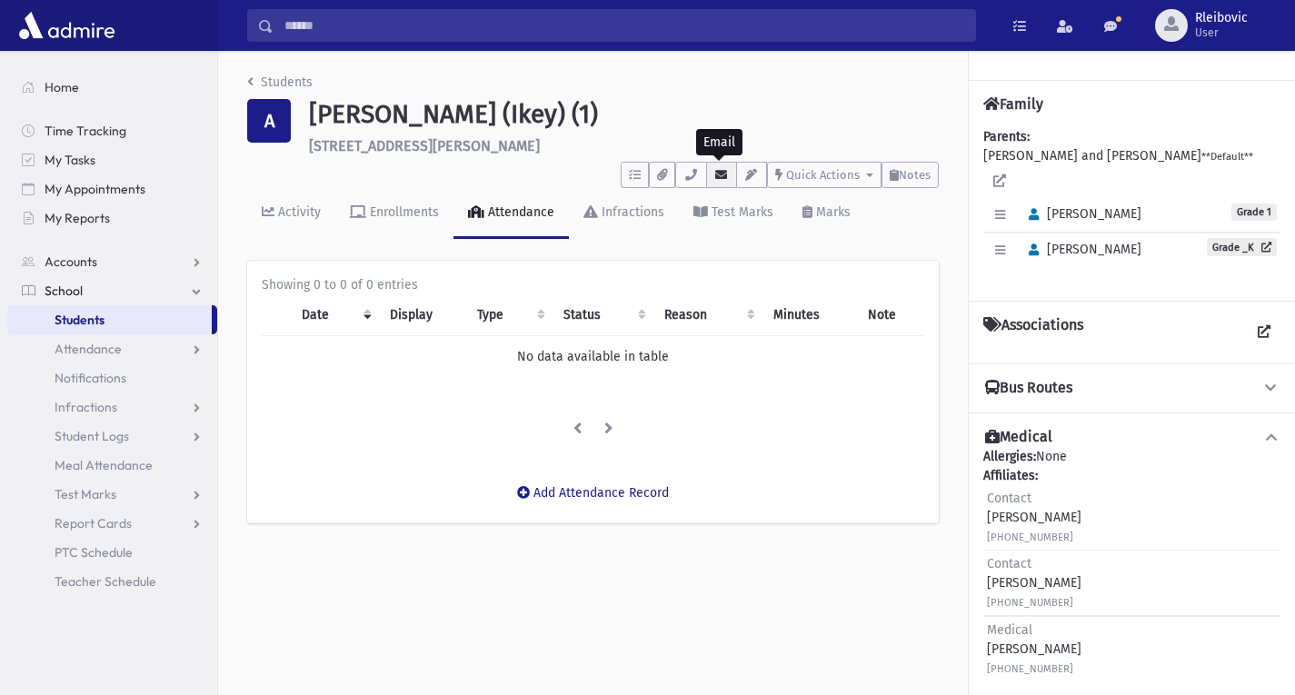
click at [717, 175] on icon "button" at bounding box center [721, 175] width 15 height 12
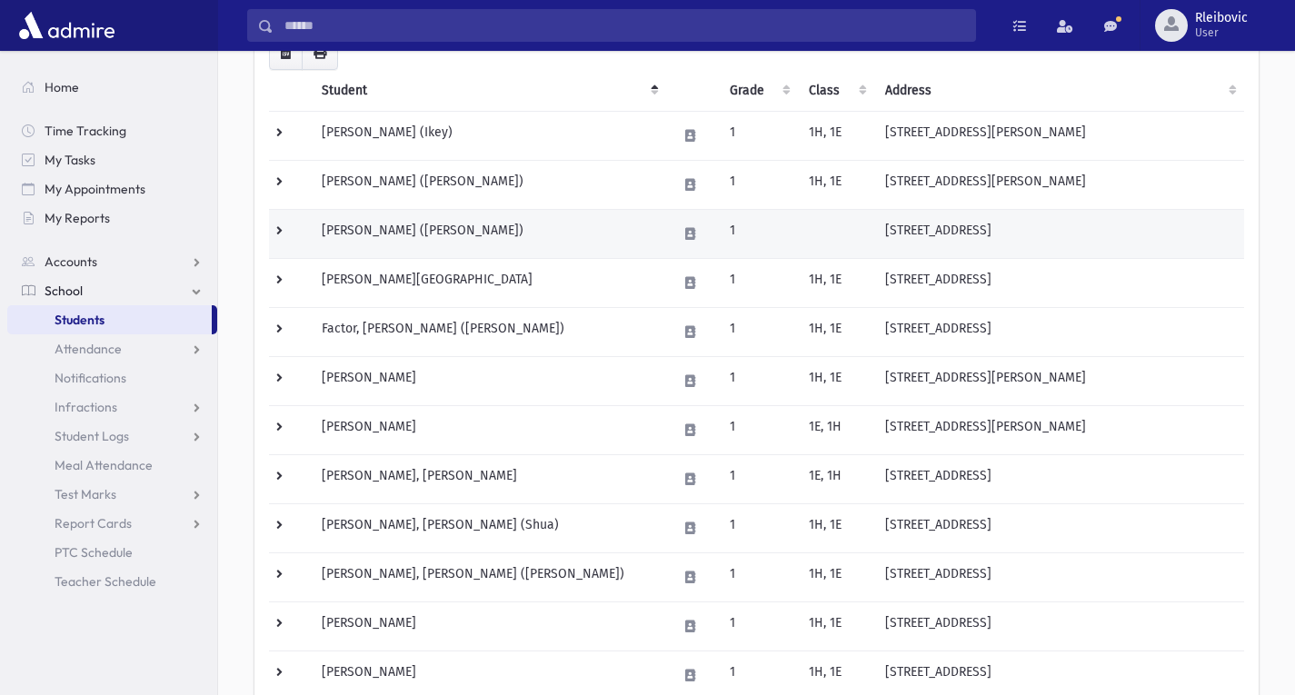
scroll to position [209, 0]
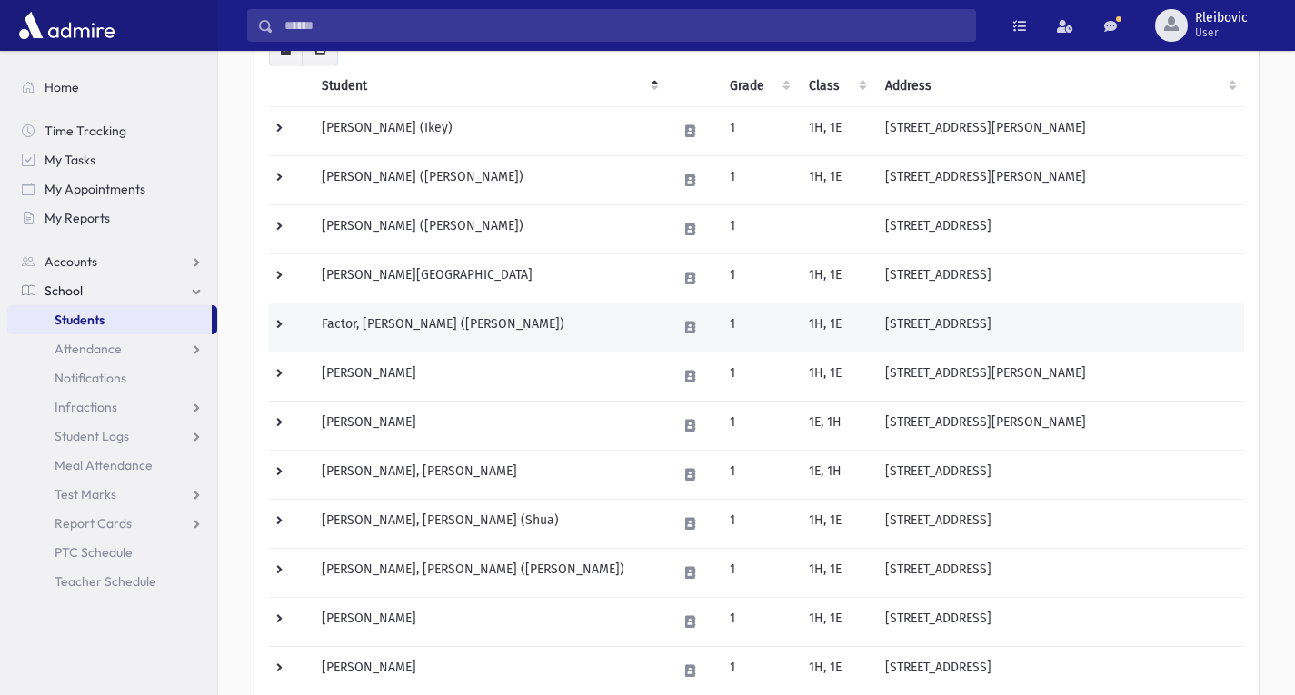
click at [438, 319] on td "Factor, [PERSON_NAME] ([PERSON_NAME])" at bounding box center [488, 327] width 355 height 49
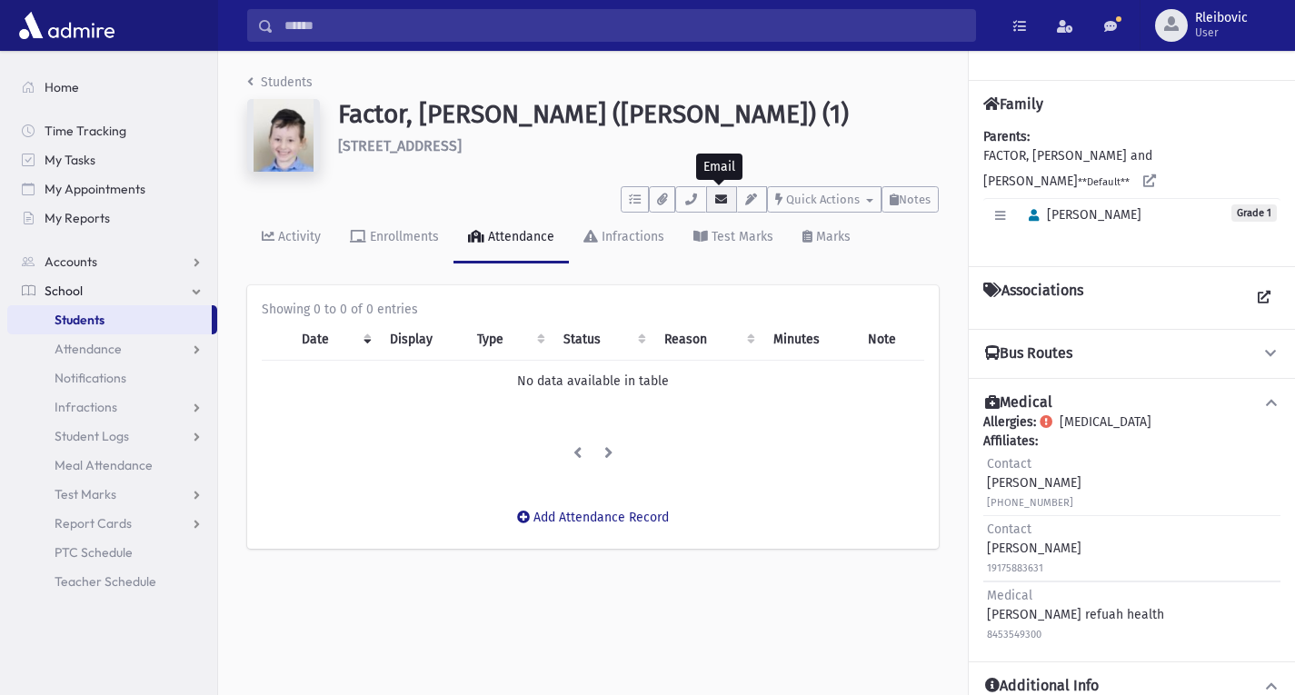
click at [722, 194] on icon "button" at bounding box center [721, 200] width 15 height 12
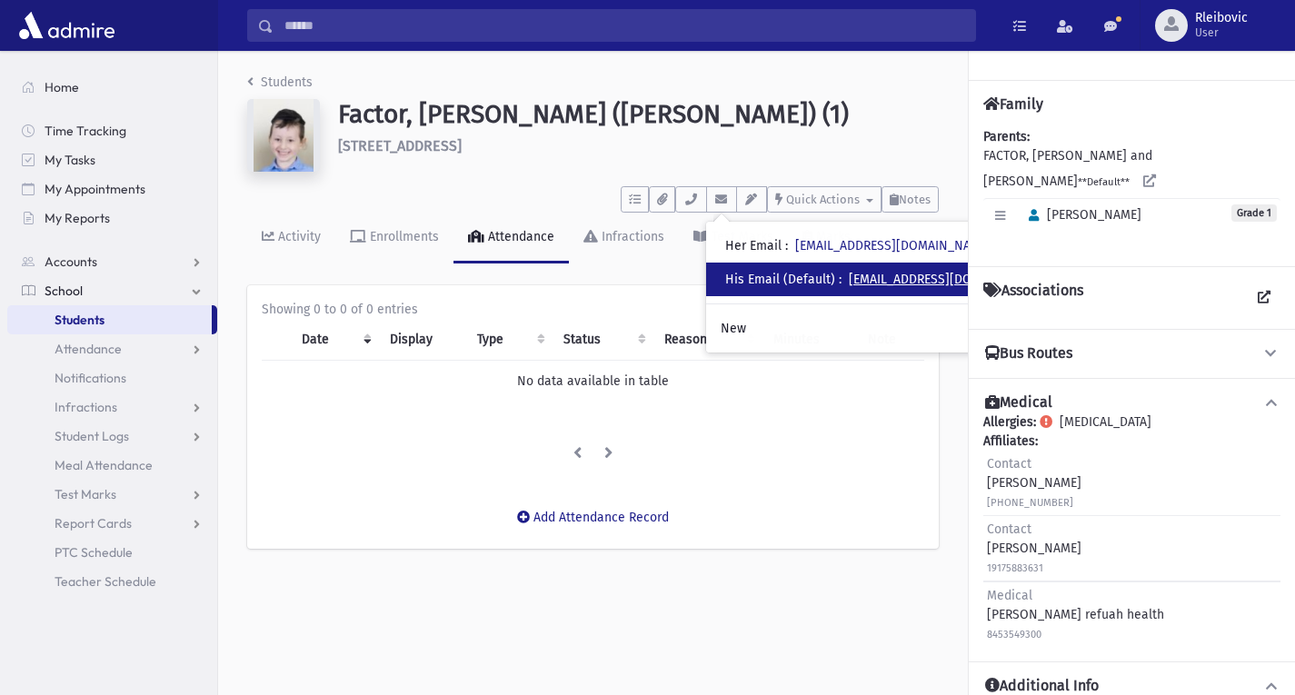
click at [881, 277] on link "yoav@factorfilms.co.uk" at bounding box center [947, 279] width 196 height 15
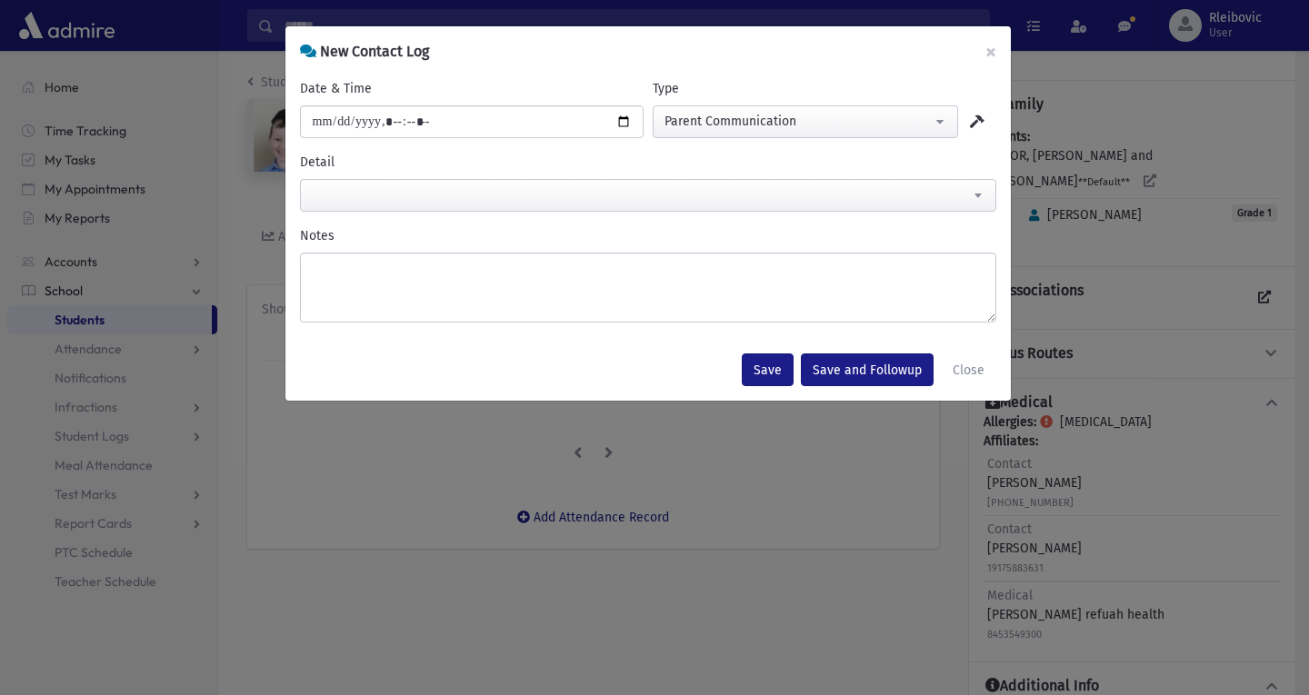
click at [910, 463] on div "**********" at bounding box center [654, 347] width 1309 height 695
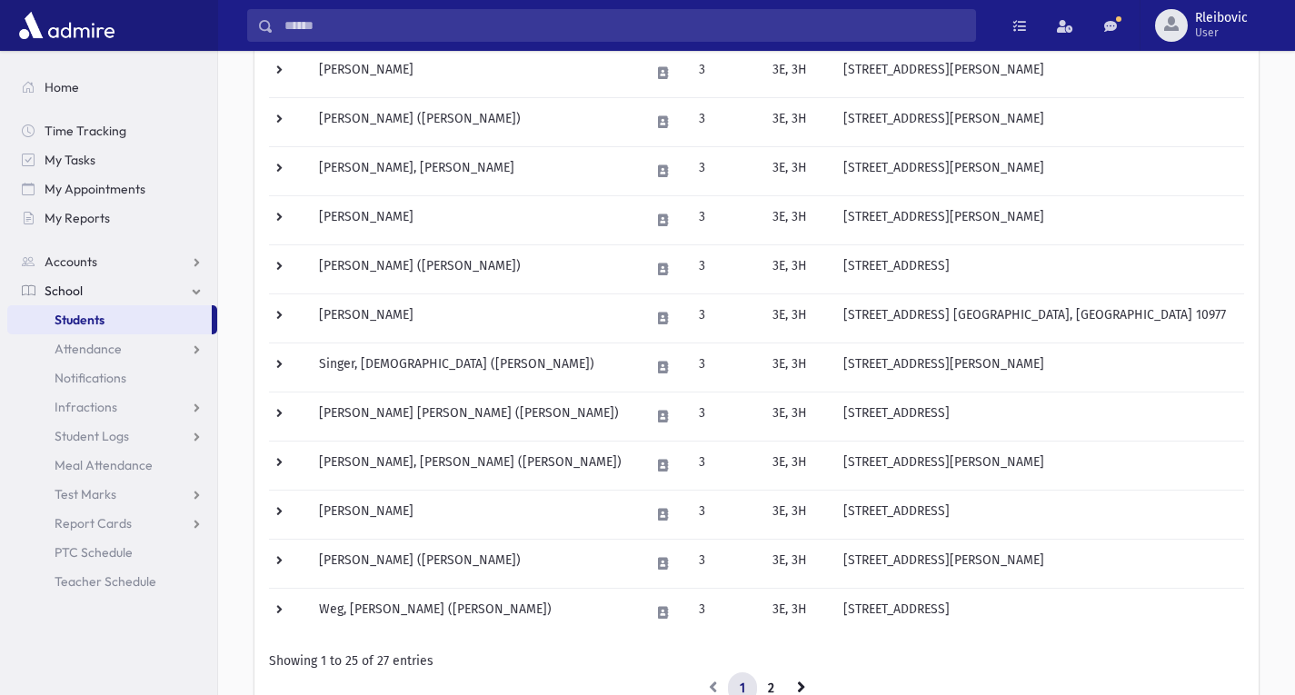
scroll to position [876, 0]
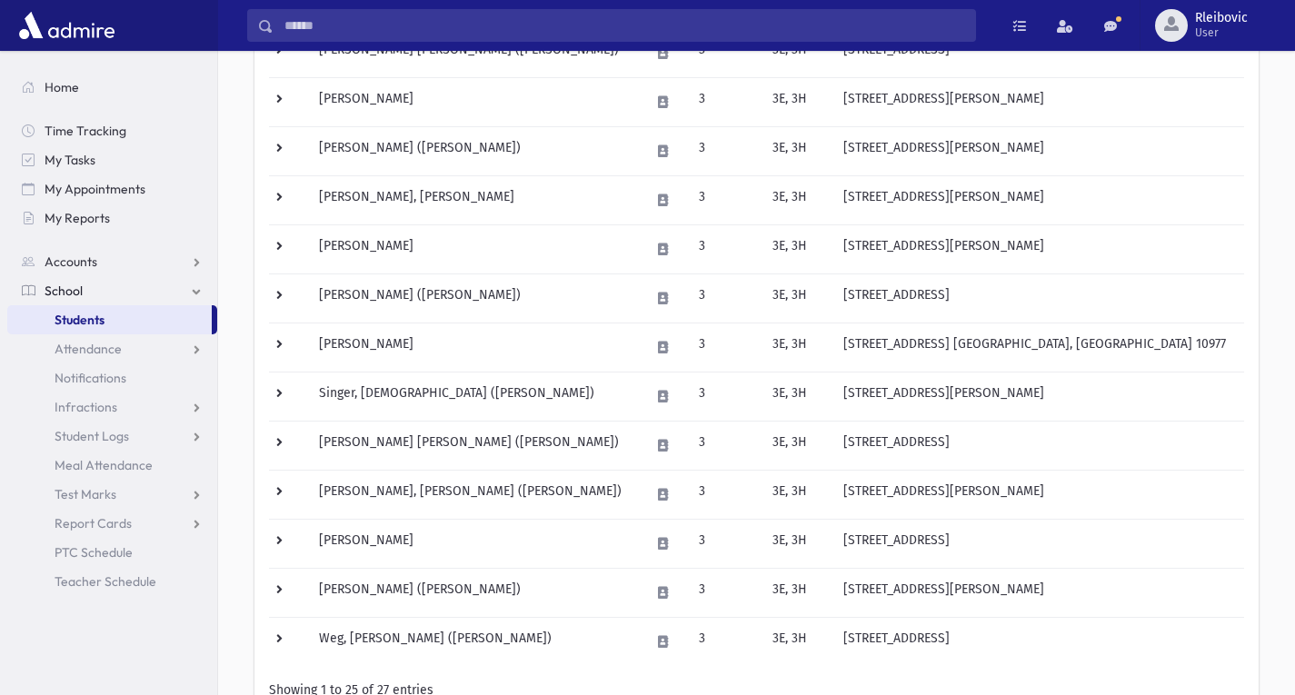
click at [402, 290] on td "[PERSON_NAME] ([PERSON_NAME])" at bounding box center [473, 298] width 331 height 49
click at [402, 290] on td "Roth, Chaim (Chaim)" at bounding box center [473, 298] width 331 height 49
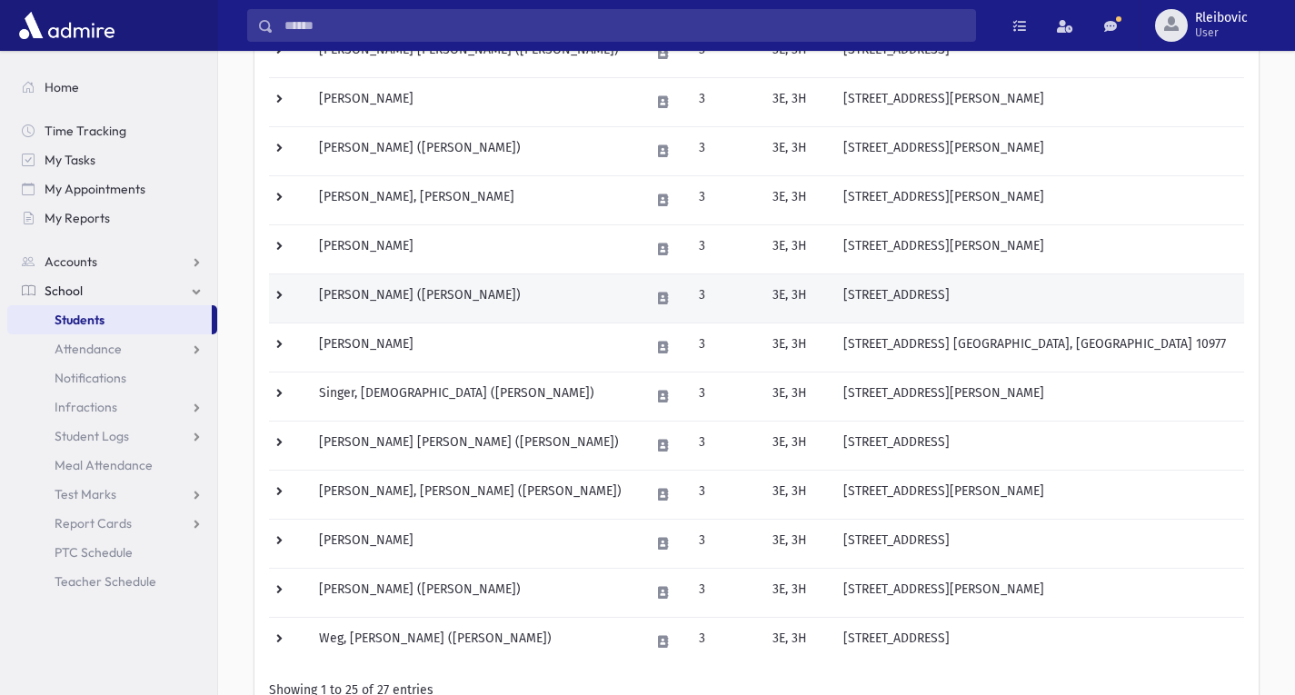
click at [370, 292] on td "Roth, Chaim (Chaim)" at bounding box center [473, 298] width 331 height 49
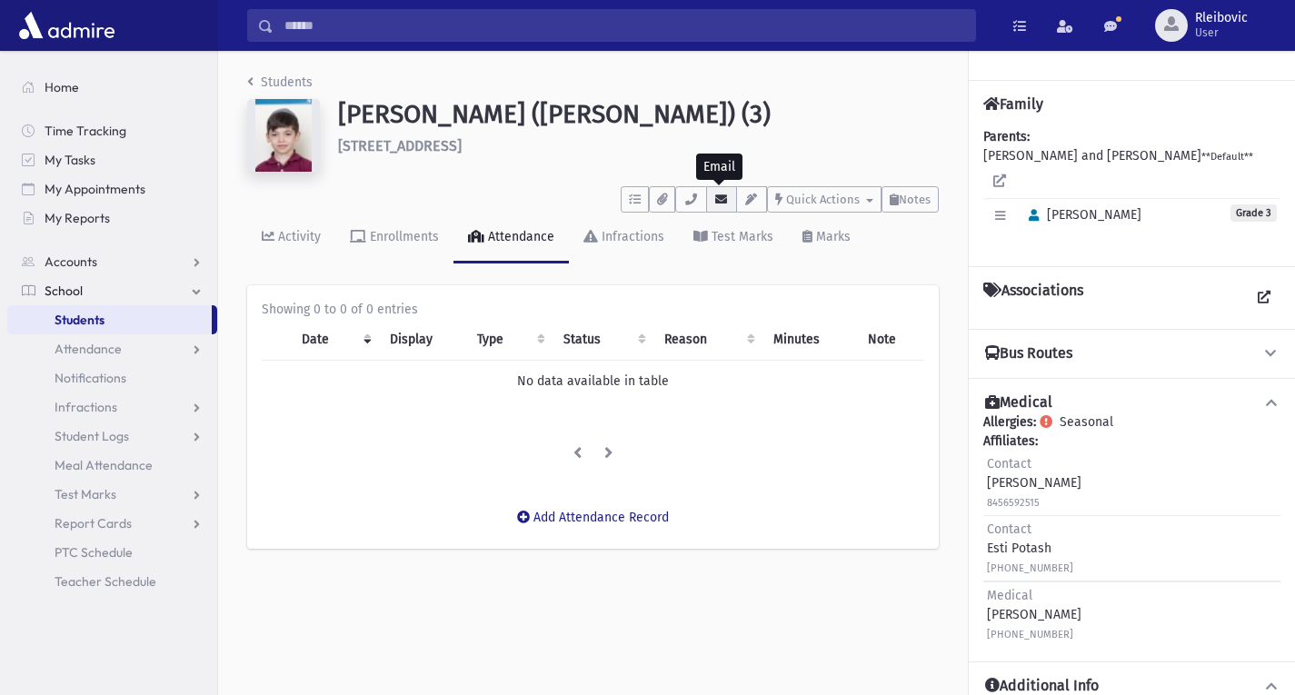
click at [723, 190] on button "button" at bounding box center [721, 199] width 31 height 26
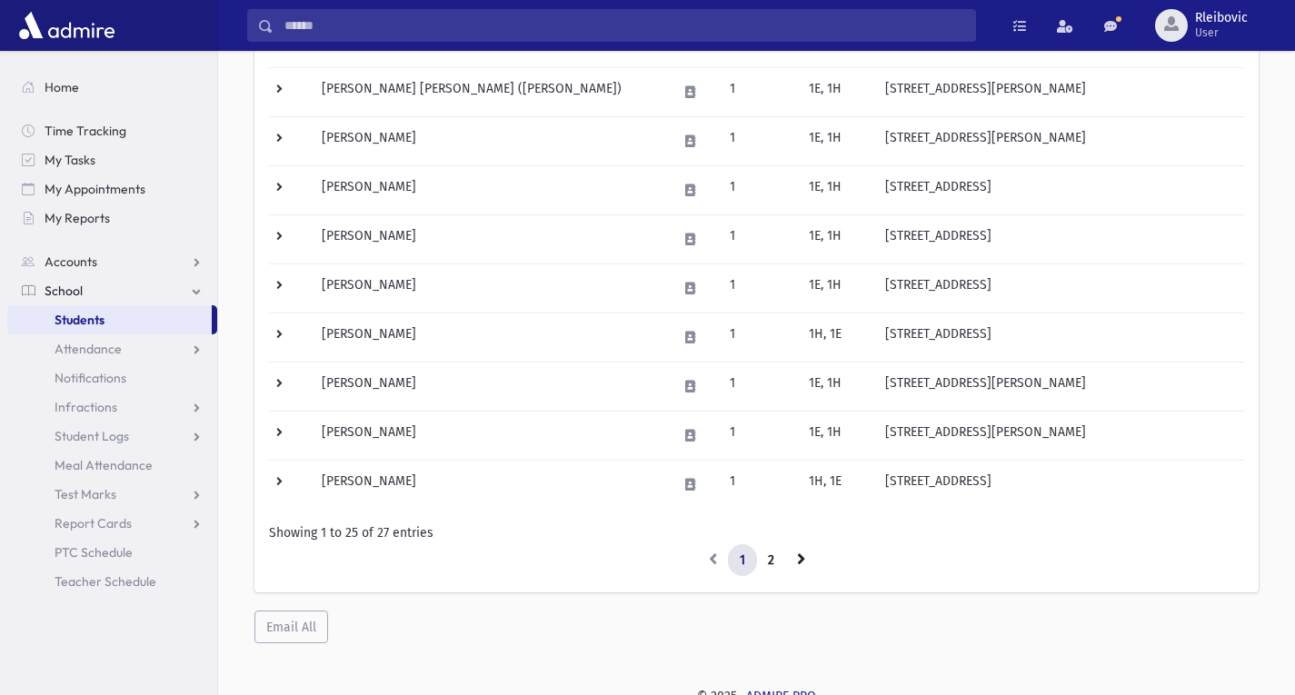
scroll to position [1044, 0]
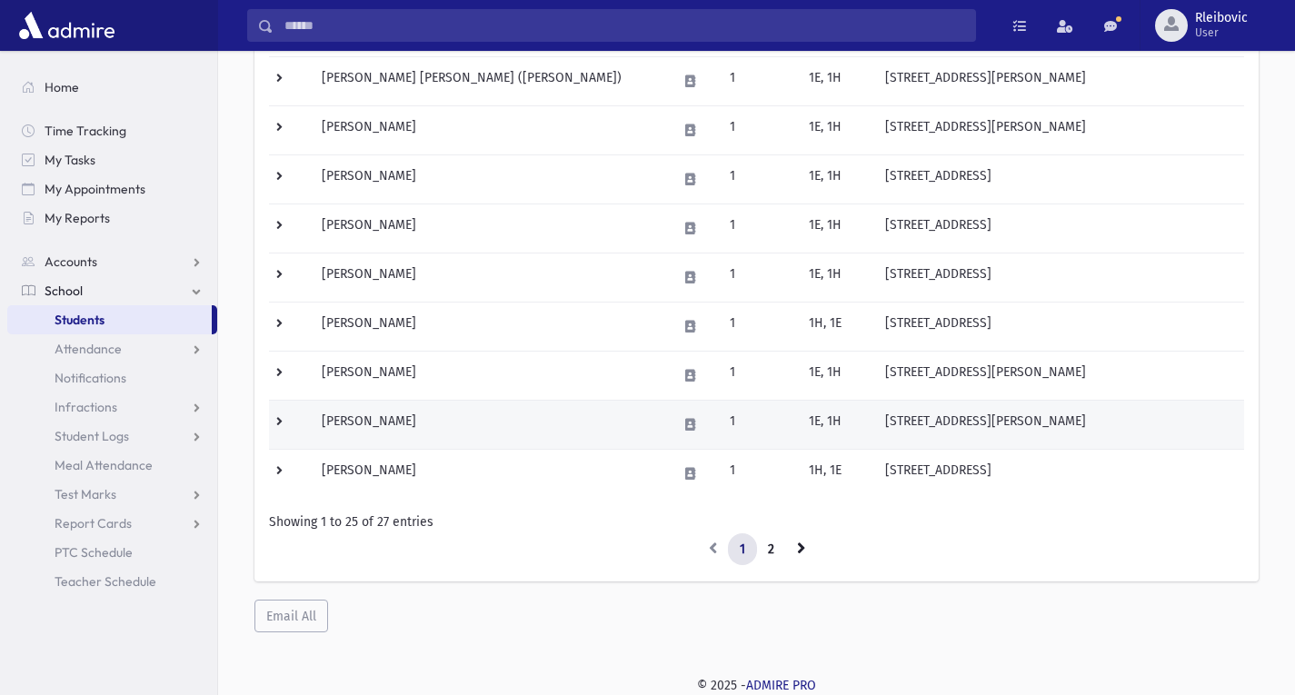
click at [414, 424] on td "Weinblatt, Ari" at bounding box center [488, 424] width 355 height 49
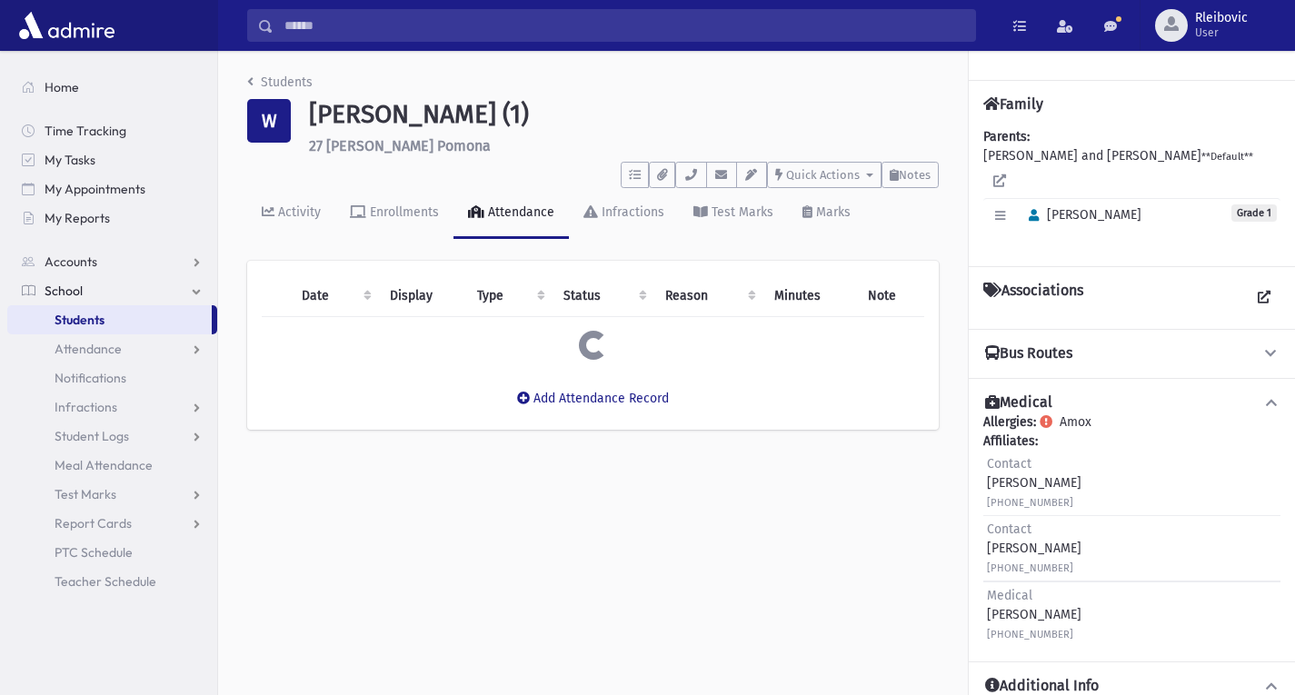
click at [414, 424] on section "Date Display Type Status Reason Minutes Note Loading... Add Attendance Record" at bounding box center [593, 345] width 692 height 169
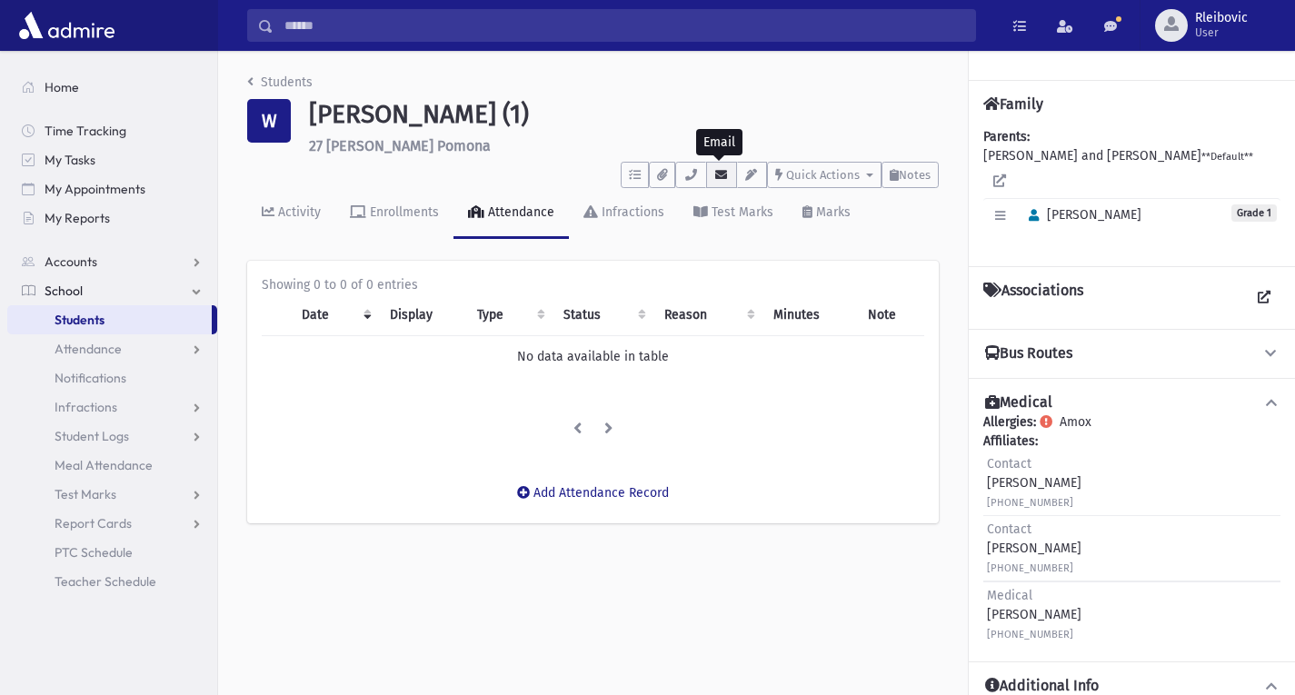
click at [722, 173] on icon "button" at bounding box center [721, 175] width 15 height 12
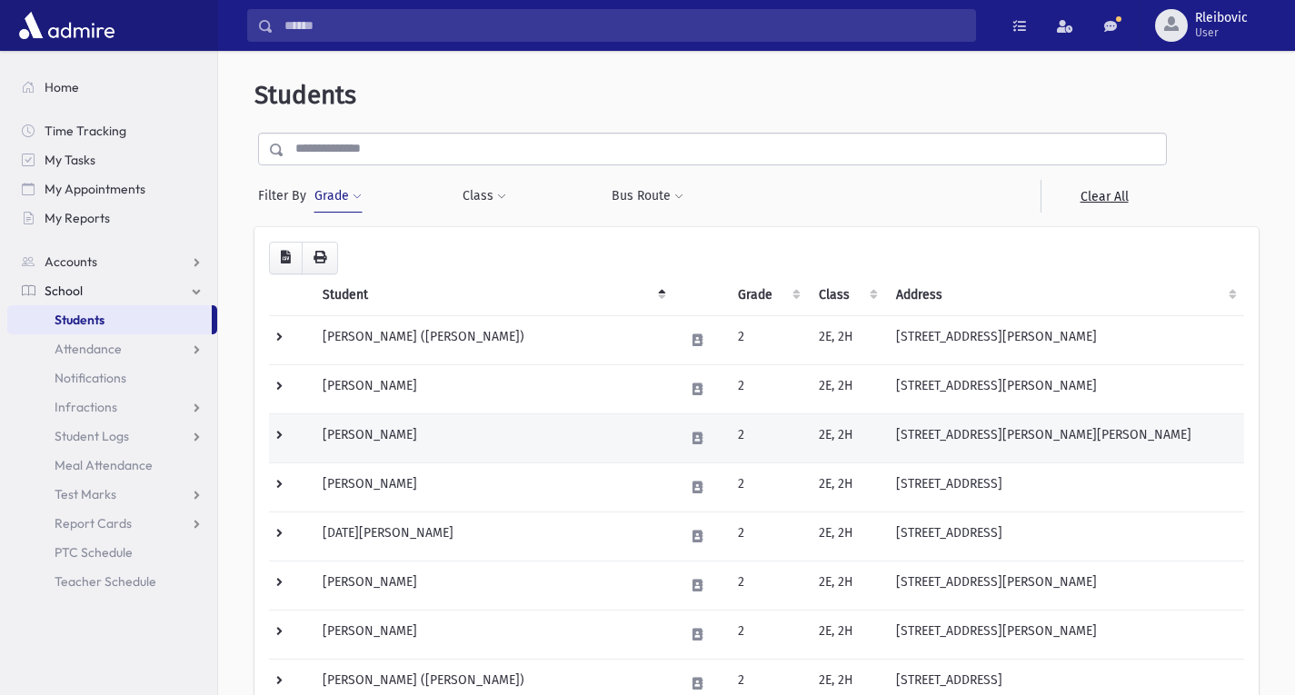
click at [419, 433] on td "[PERSON_NAME]" at bounding box center [493, 437] width 362 height 49
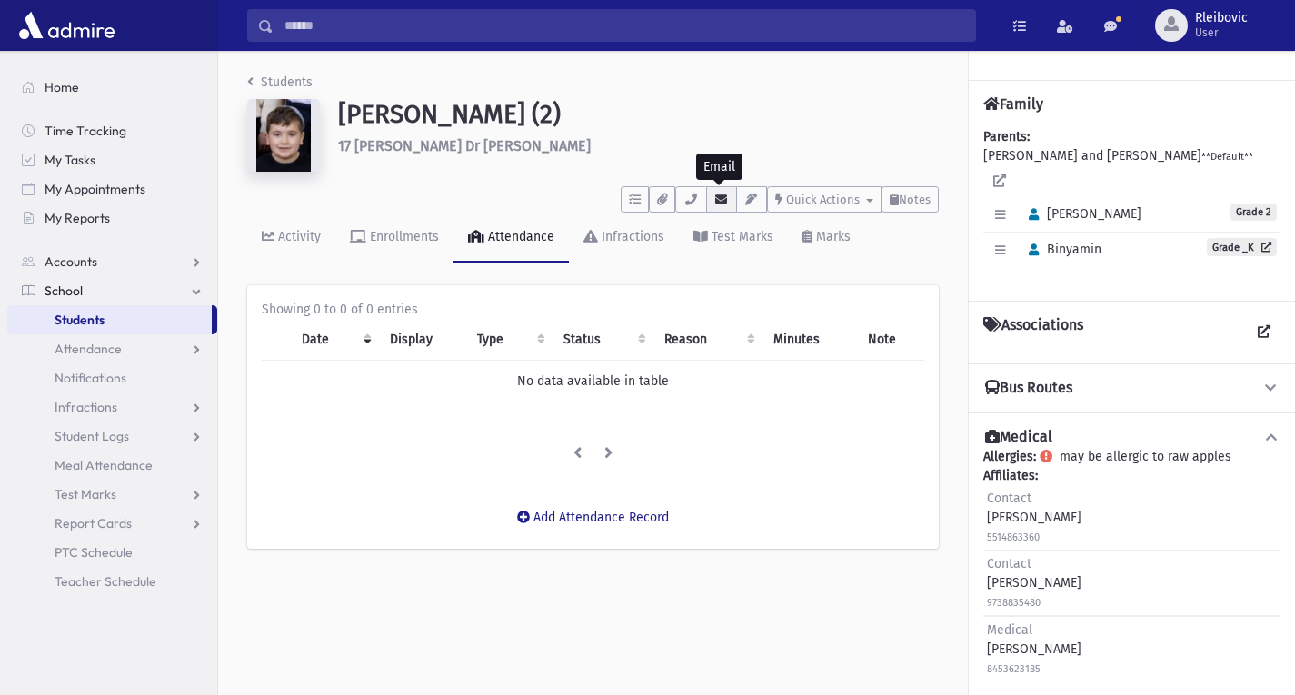
click at [724, 194] on icon "button" at bounding box center [721, 200] width 15 height 12
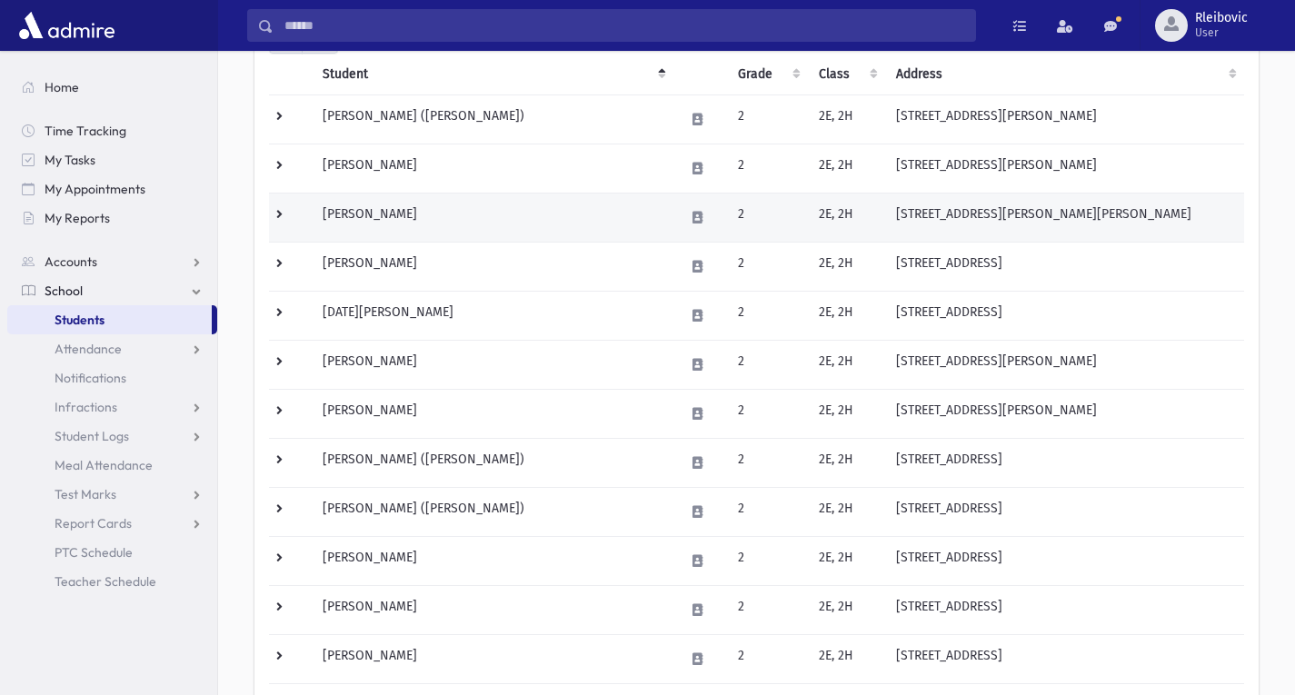
scroll to position [226, 0]
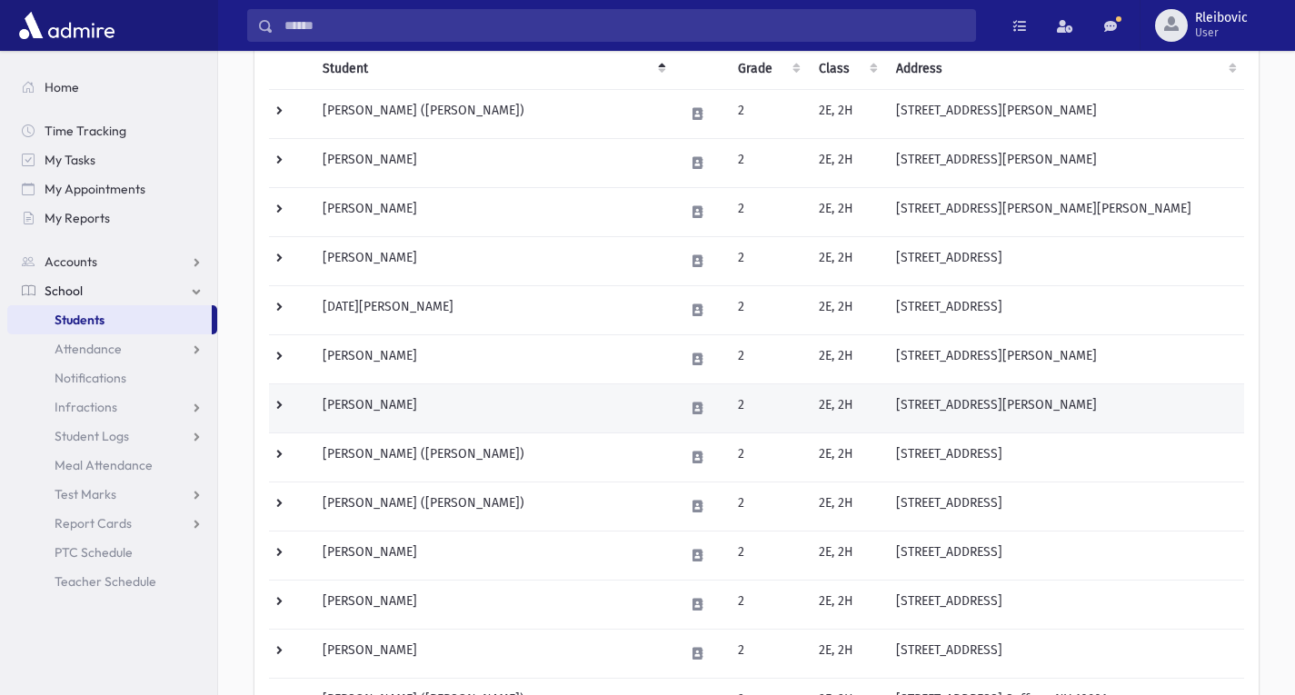
click at [468, 403] on td "[PERSON_NAME]" at bounding box center [493, 407] width 362 height 49
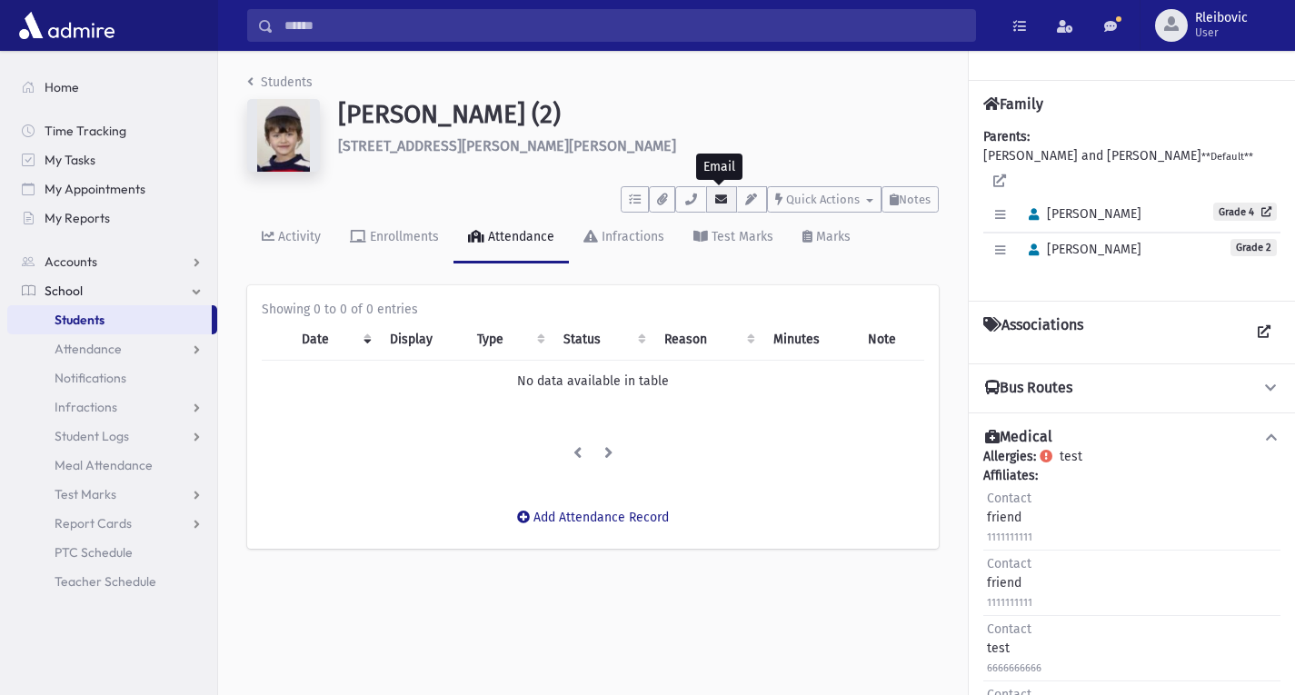
click at [715, 204] on icon "button" at bounding box center [721, 200] width 15 height 12
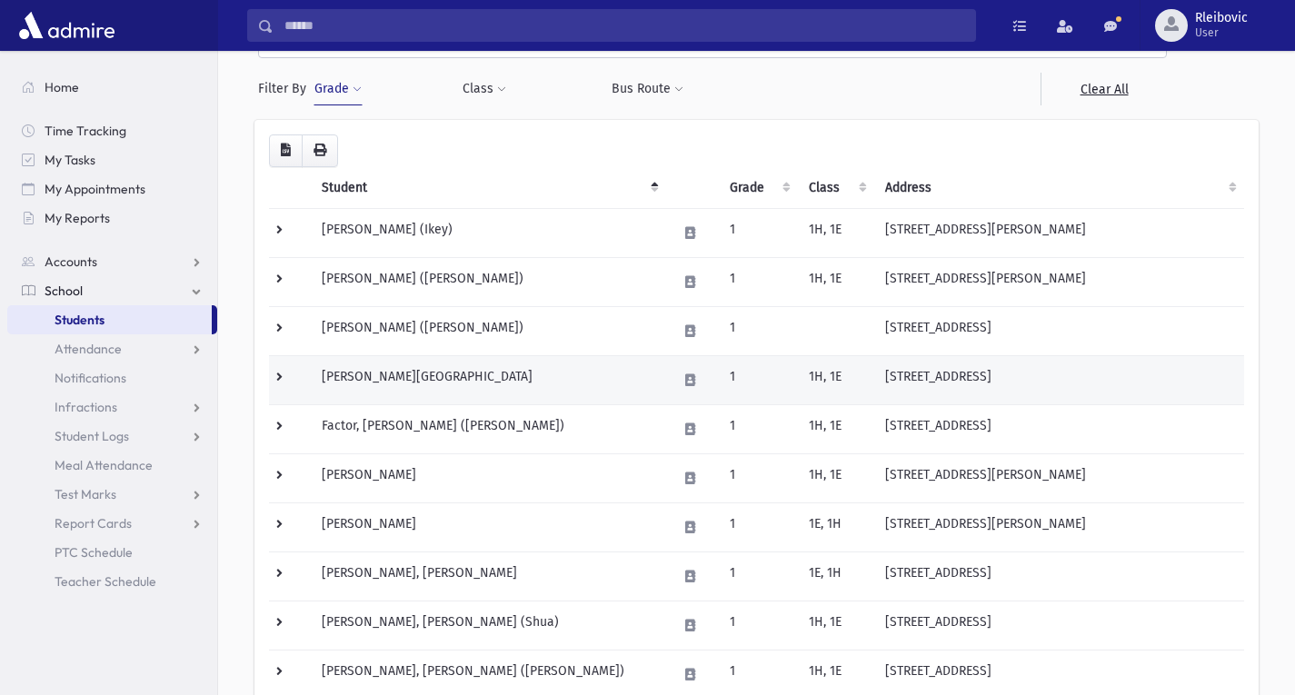
scroll to position [108, 0]
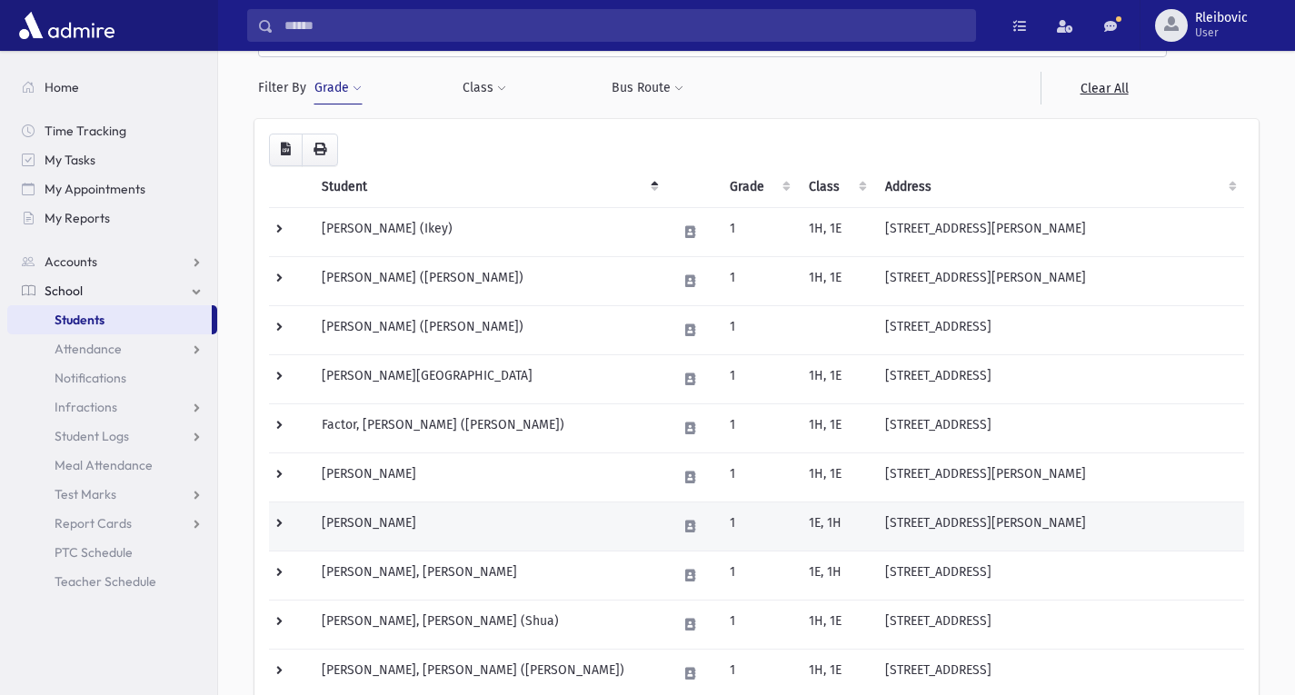
click at [372, 522] on td "[PERSON_NAME]" at bounding box center [488, 526] width 355 height 49
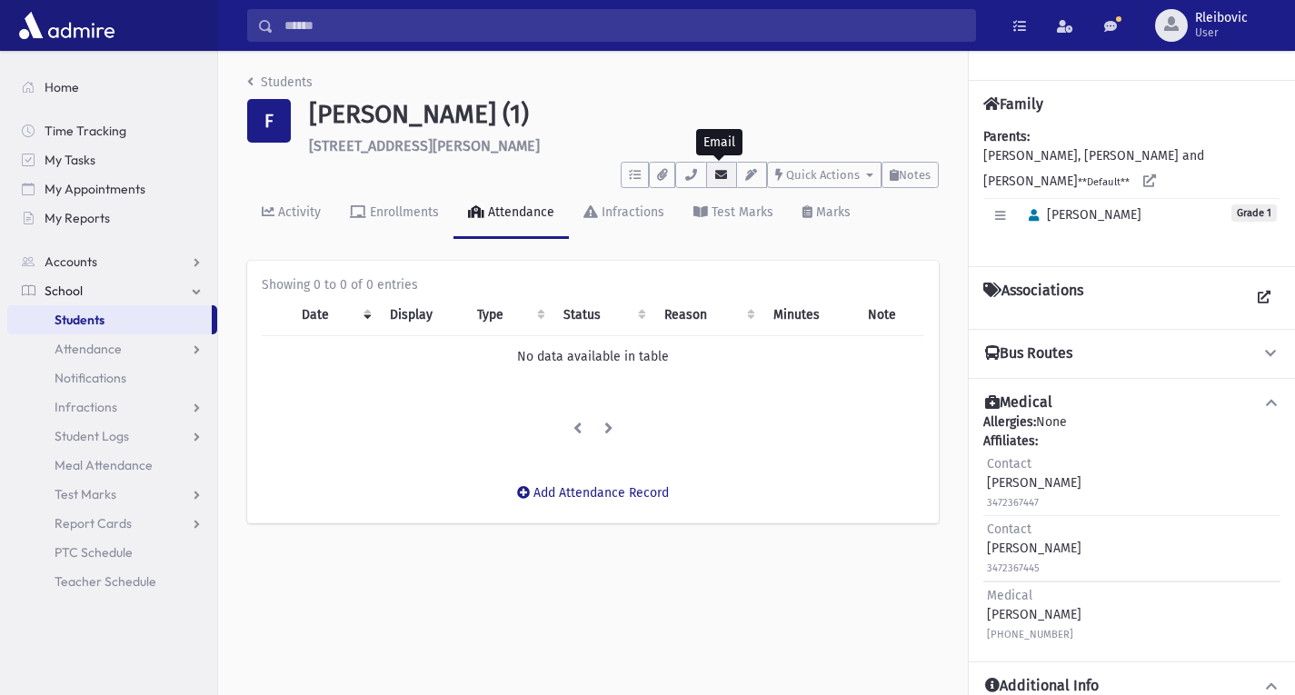
click at [721, 174] on icon "button" at bounding box center [721, 175] width 15 height 12
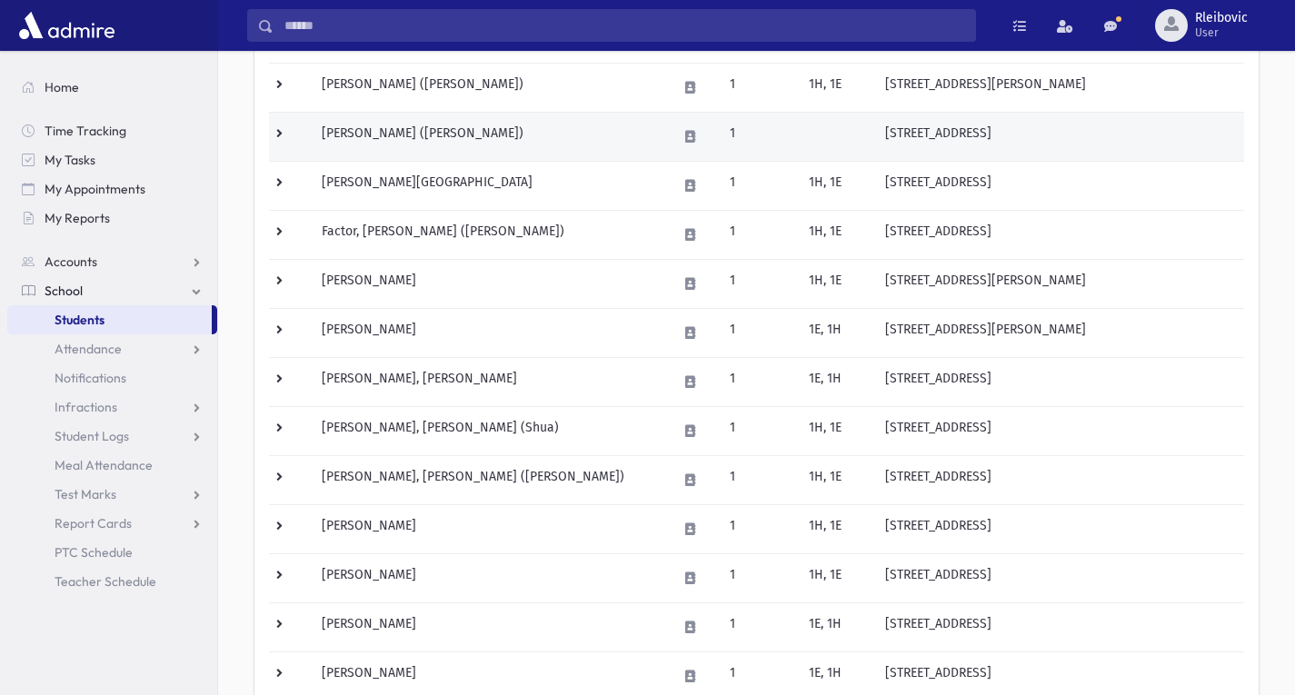
scroll to position [309, 0]
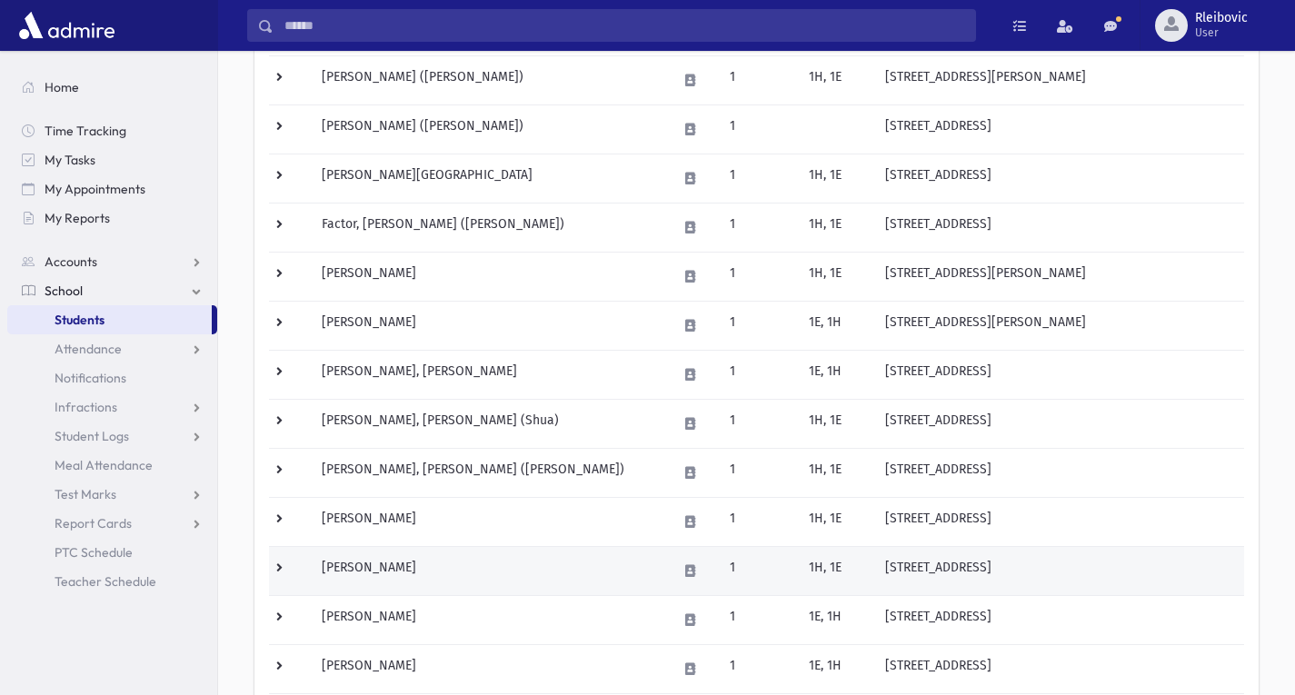
click at [354, 558] on td "[PERSON_NAME]" at bounding box center [488, 570] width 355 height 49
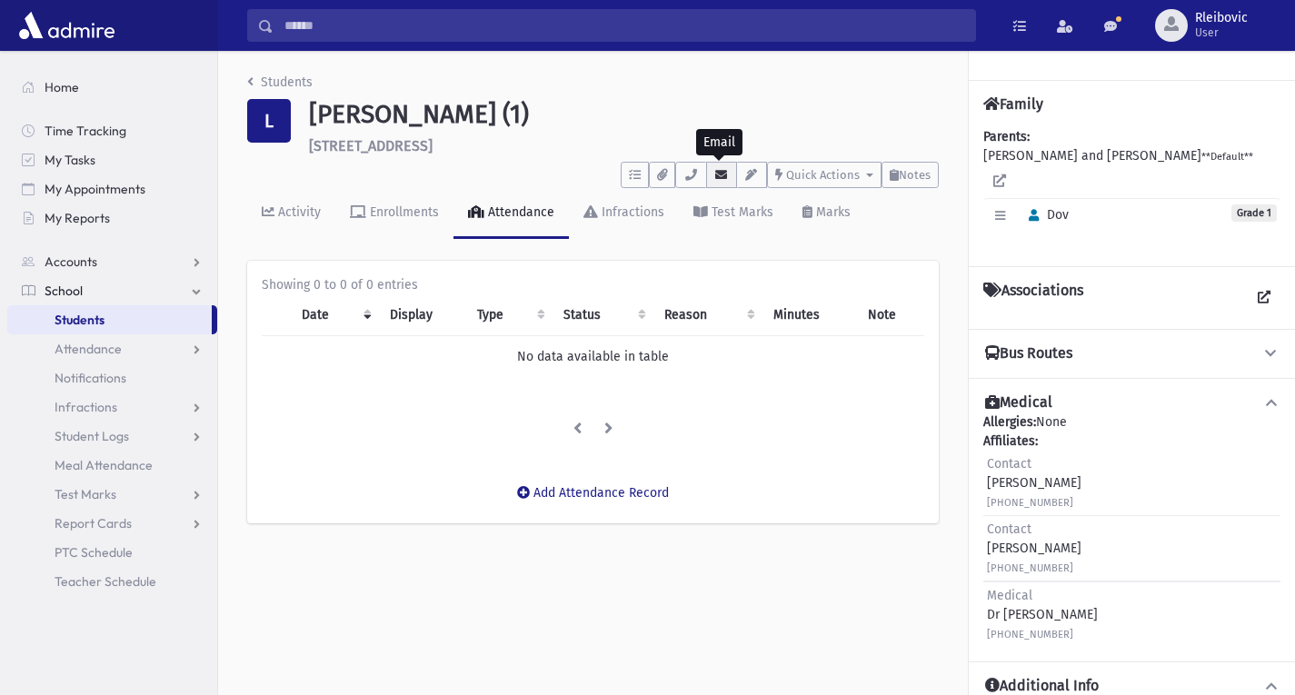
click at [723, 170] on icon "button" at bounding box center [721, 175] width 15 height 12
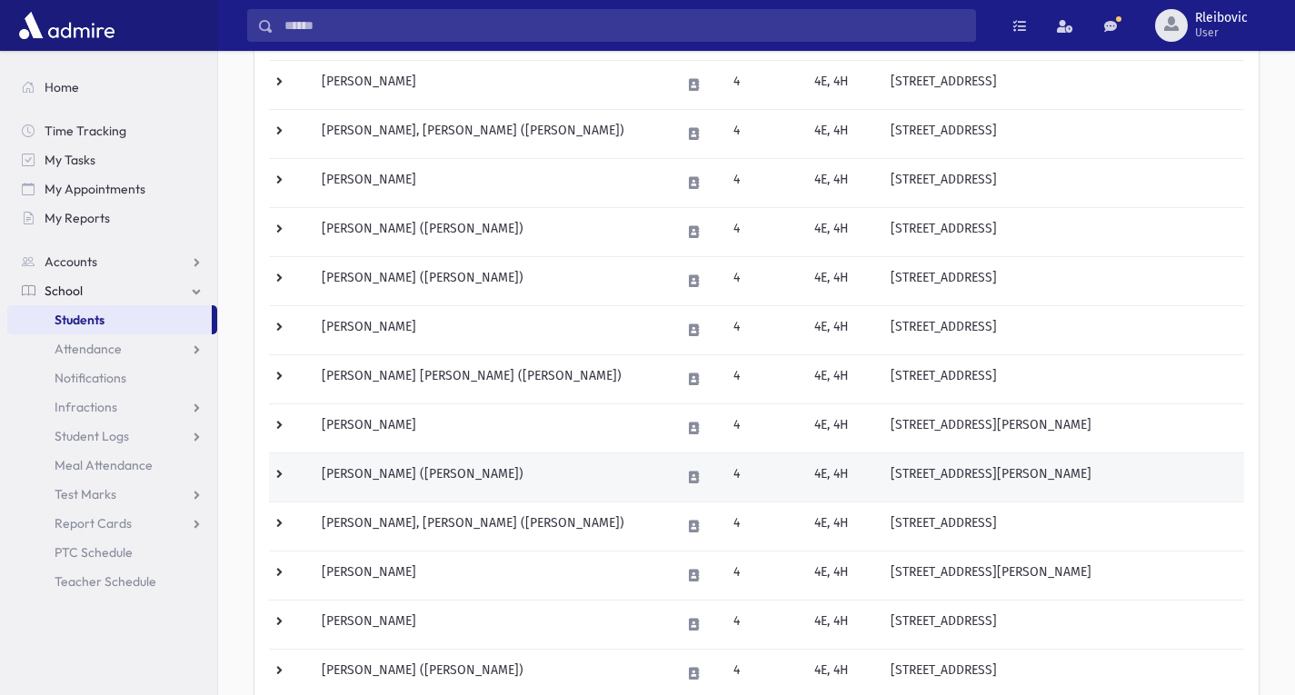
scroll to position [553, 0]
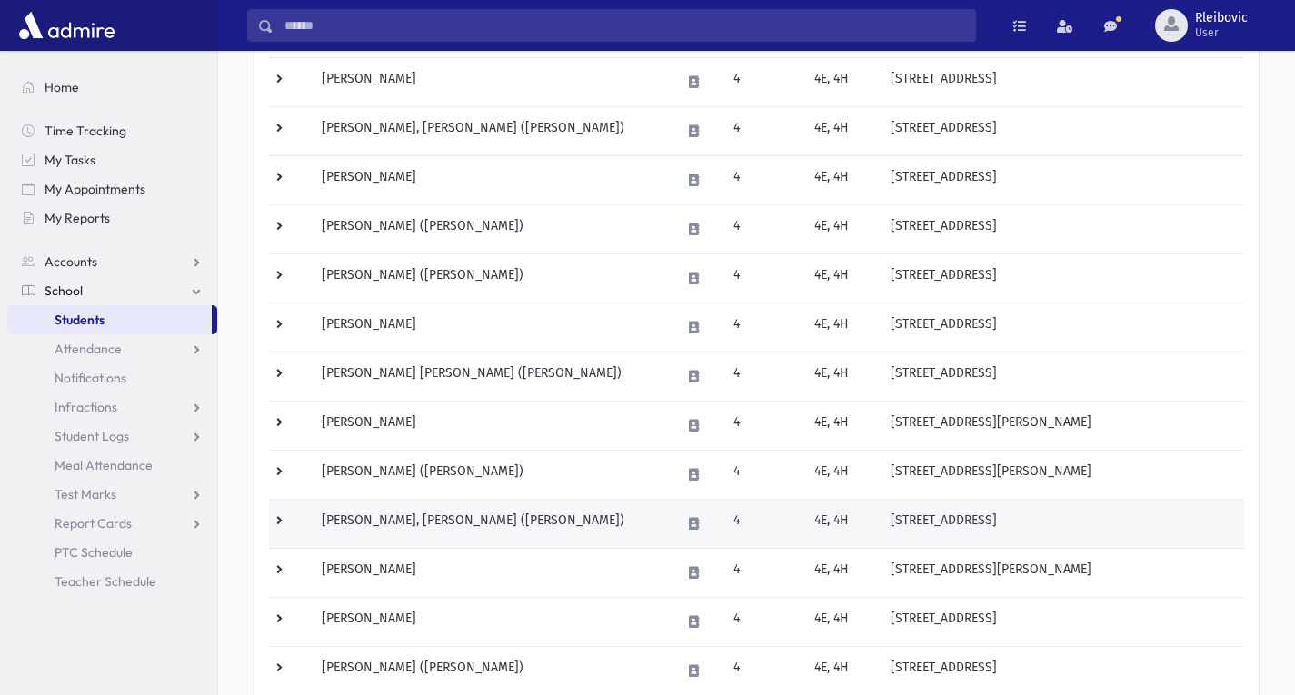
click at [436, 513] on td "Rosenfeld, Kalman Aryeh (Aryeh)" at bounding box center [490, 523] width 359 height 49
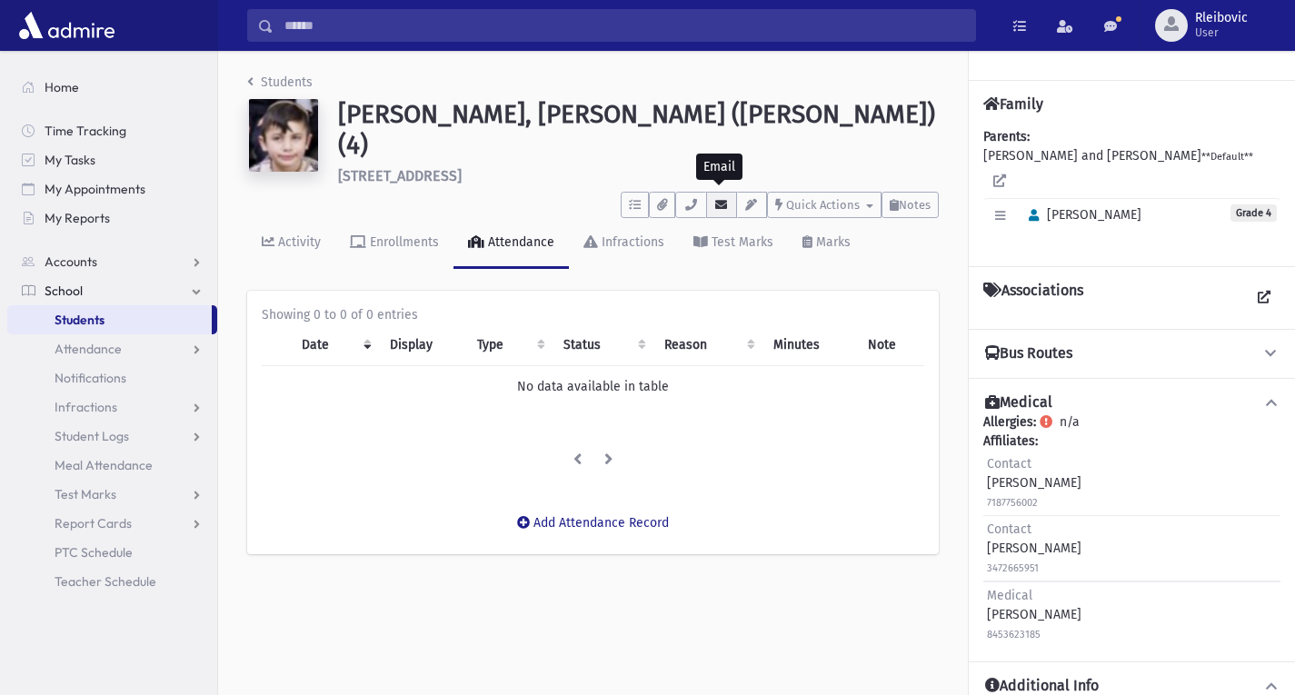
click at [717, 199] on icon "button" at bounding box center [721, 205] width 15 height 12
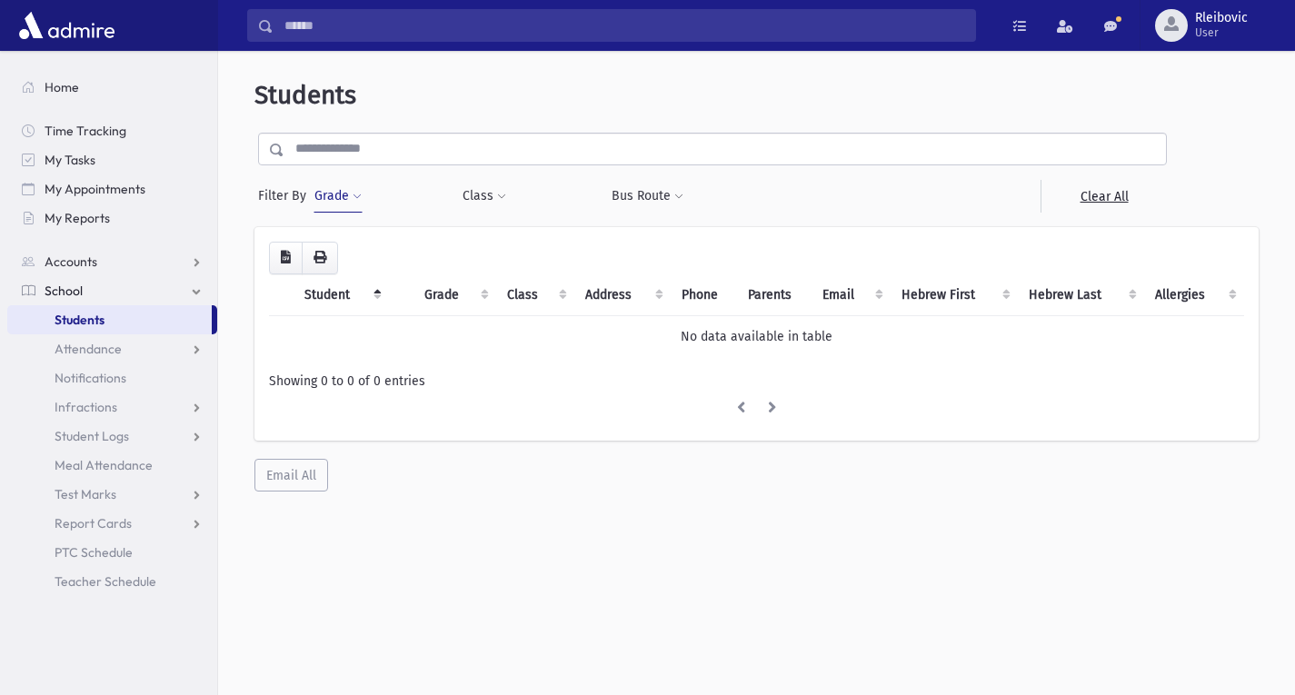
click at [338, 198] on button "Grade" at bounding box center [338, 196] width 49 height 33
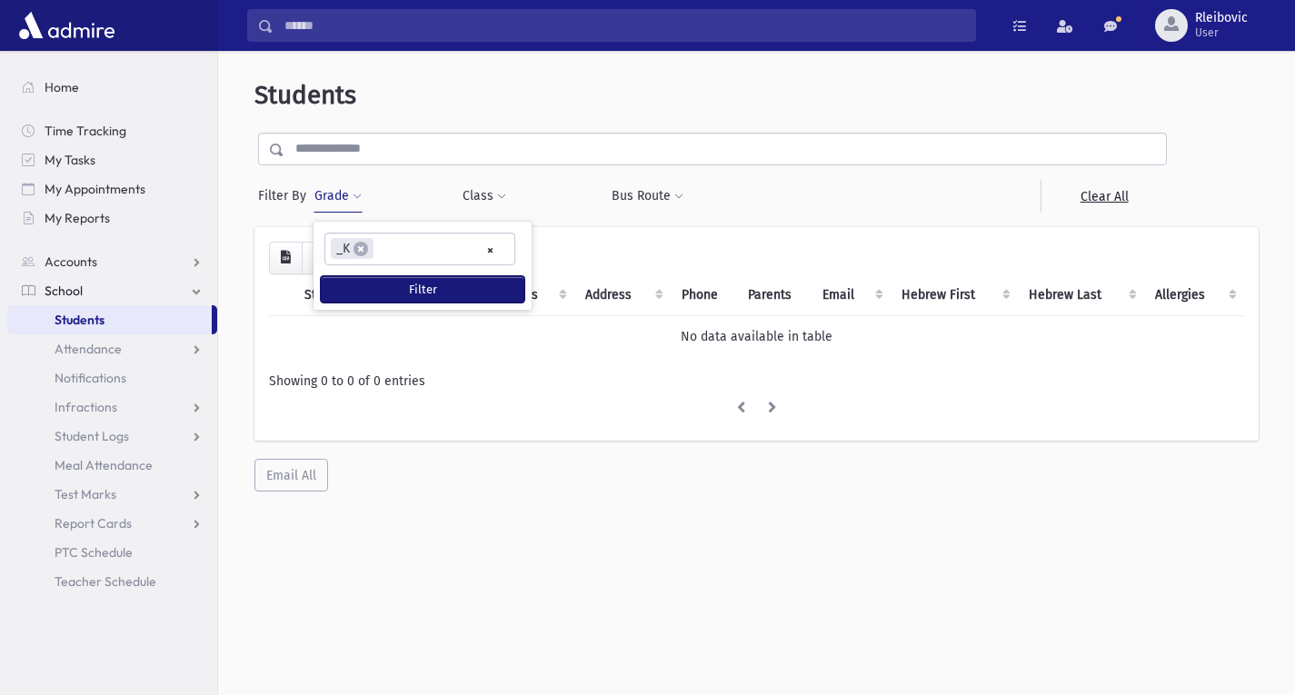
click at [388, 279] on button "Filter" at bounding box center [423, 289] width 204 height 26
